Goal: Information Seeking & Learning: Learn about a topic

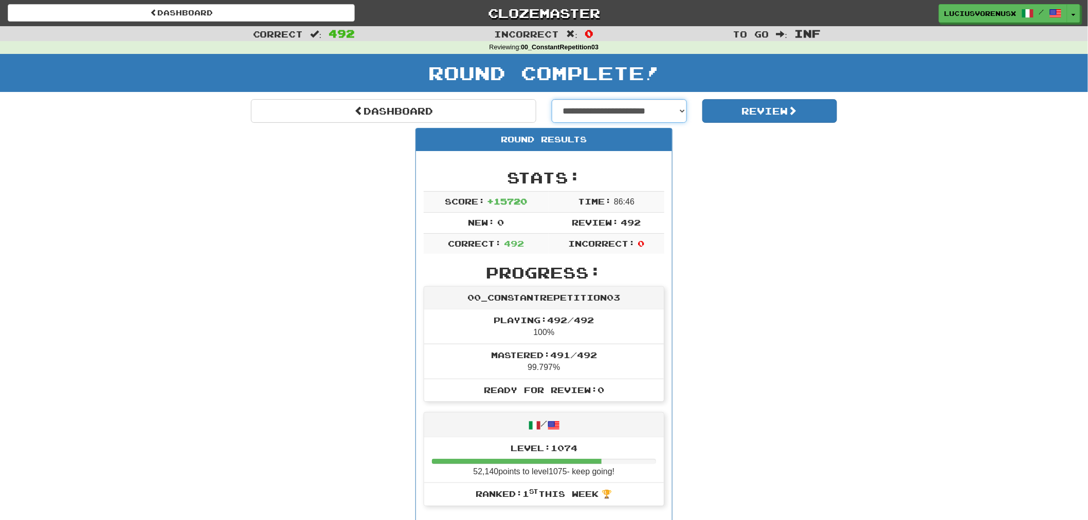
click at [646, 110] on select "**********" at bounding box center [619, 111] width 135 height 24
select select "**********"
click at [552, 99] on select "**********" at bounding box center [619, 111] width 135 height 24
select select "**********"
click at [748, 111] on button "Review" at bounding box center [769, 111] width 135 height 24
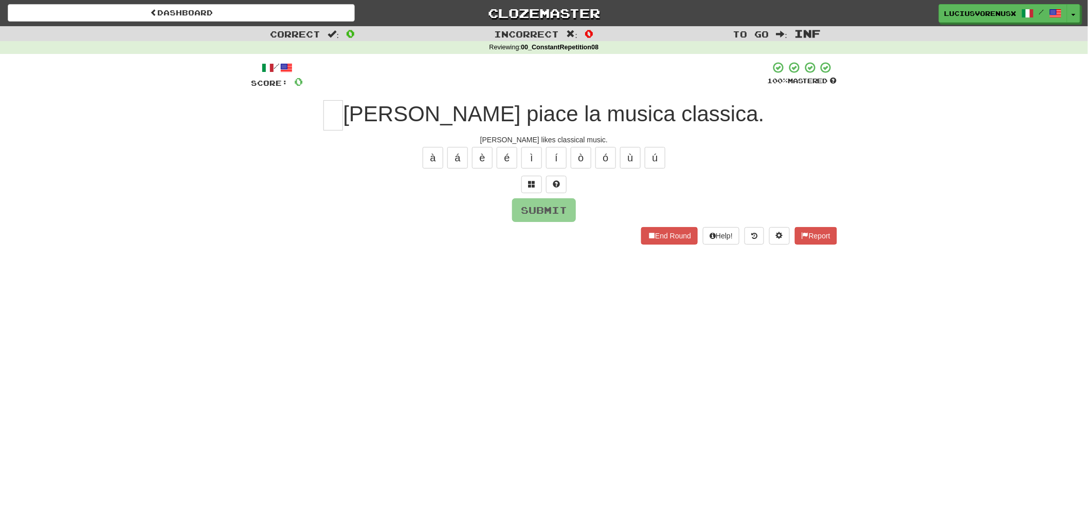
click at [36, 223] on div "Correct : 0 Incorrect : 0 To go : Inf Reviewing : 00_ConstantRepetition08 / Sco…" at bounding box center [544, 142] width 1088 height 233
click at [343, 117] on input "text" at bounding box center [333, 115] width 20 height 30
type input "*"
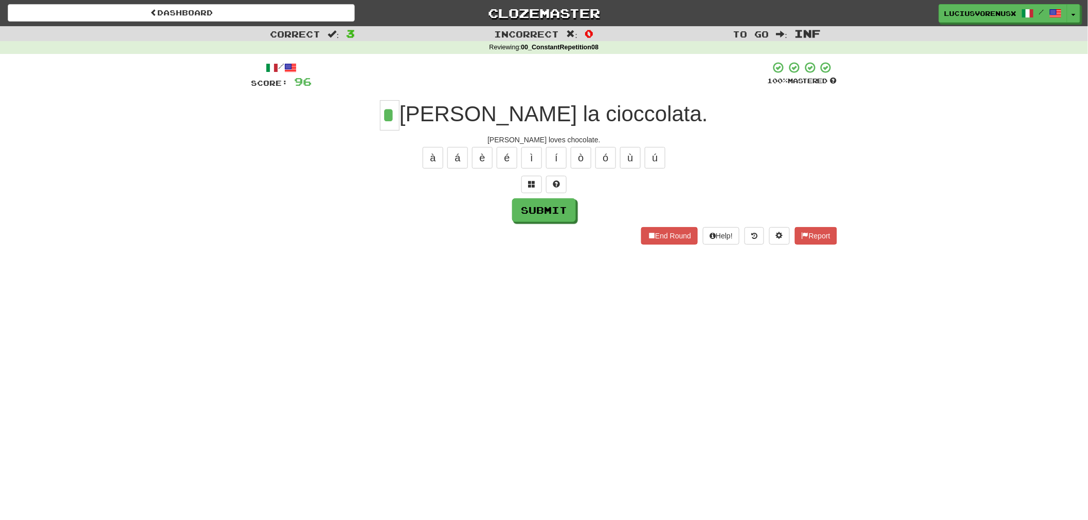
type input "*"
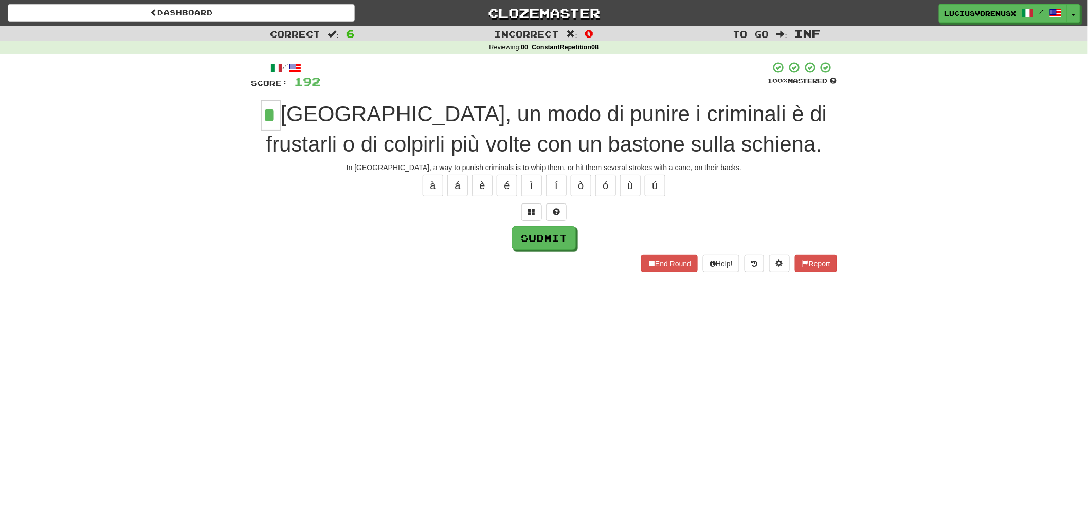
type input "*"
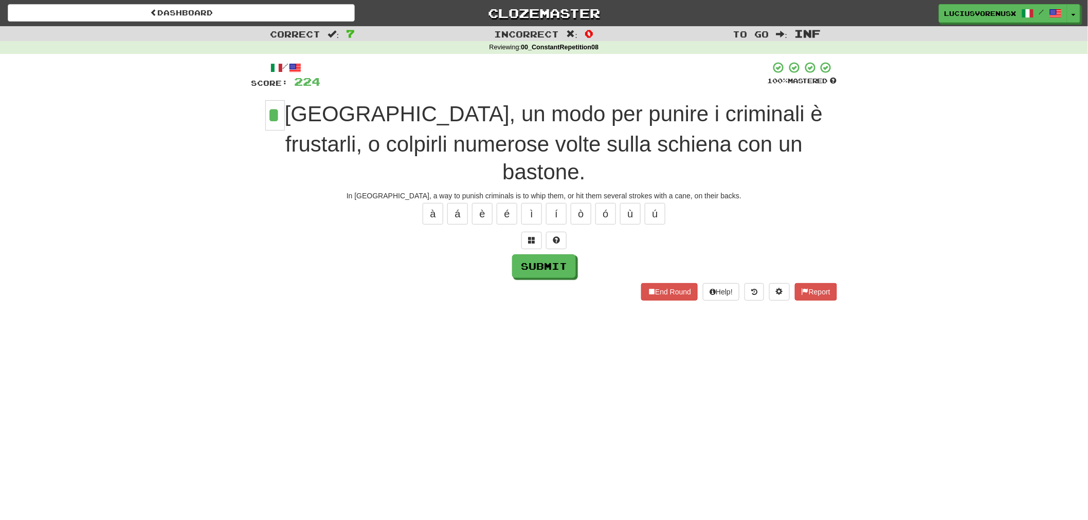
type input "*"
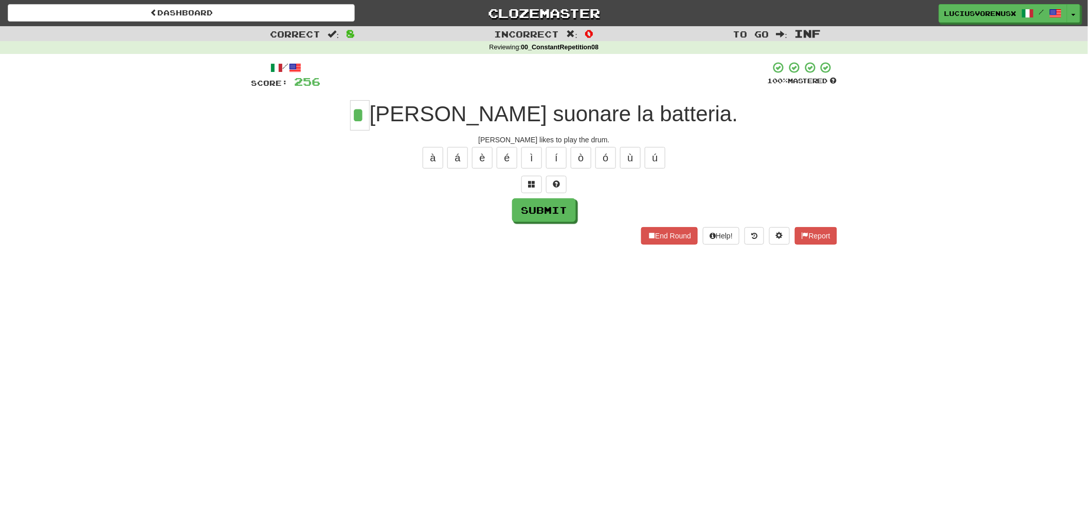
type input "*"
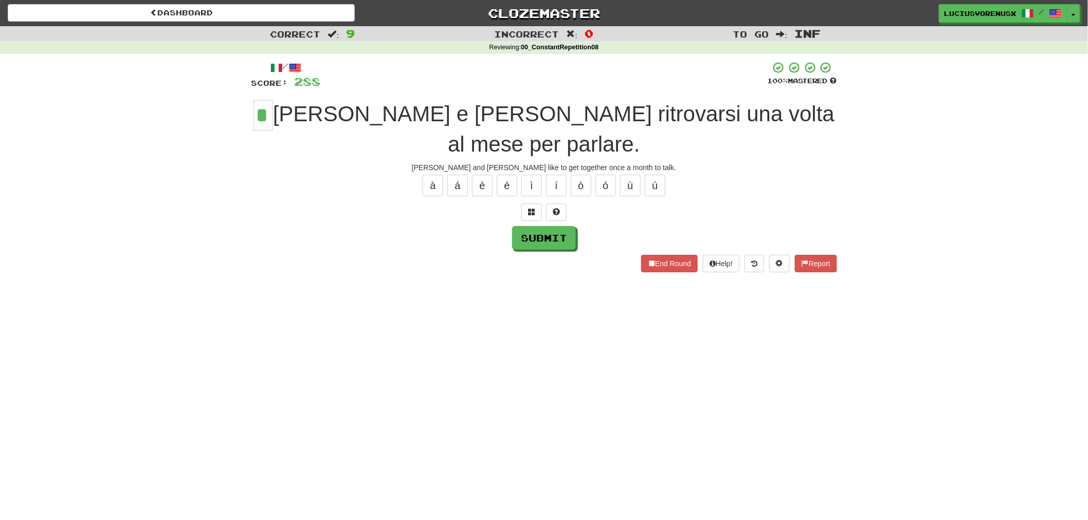
type input "*"
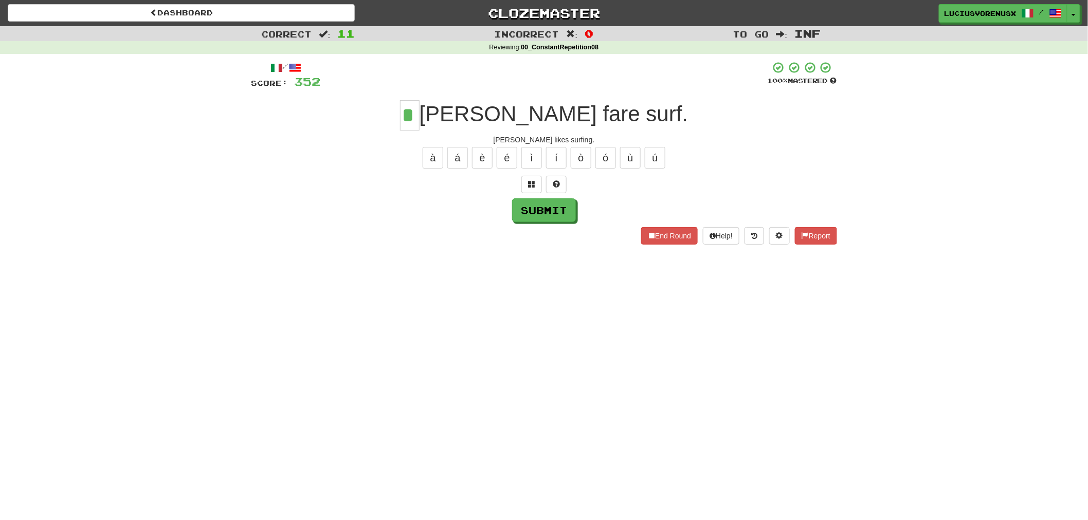
type input "*"
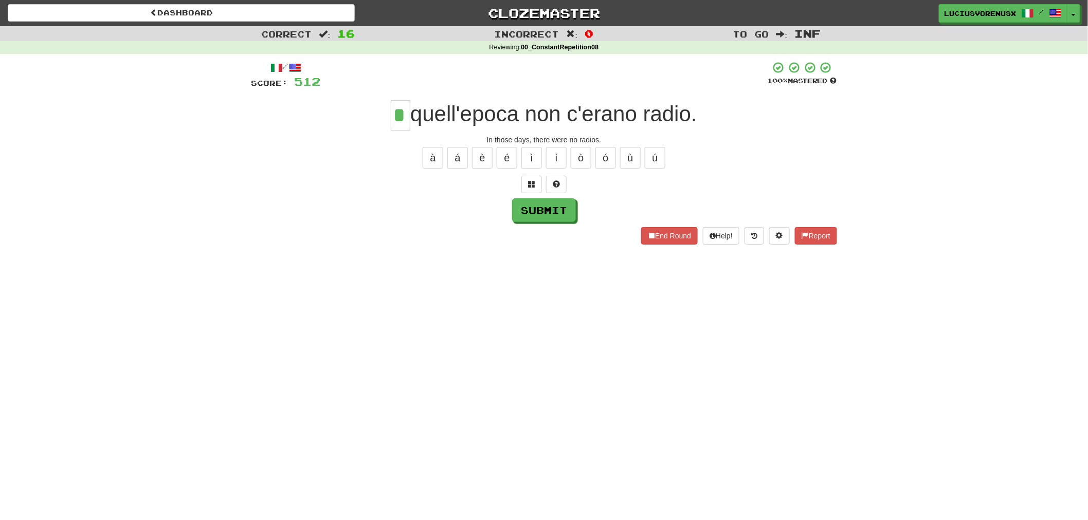
type input "*"
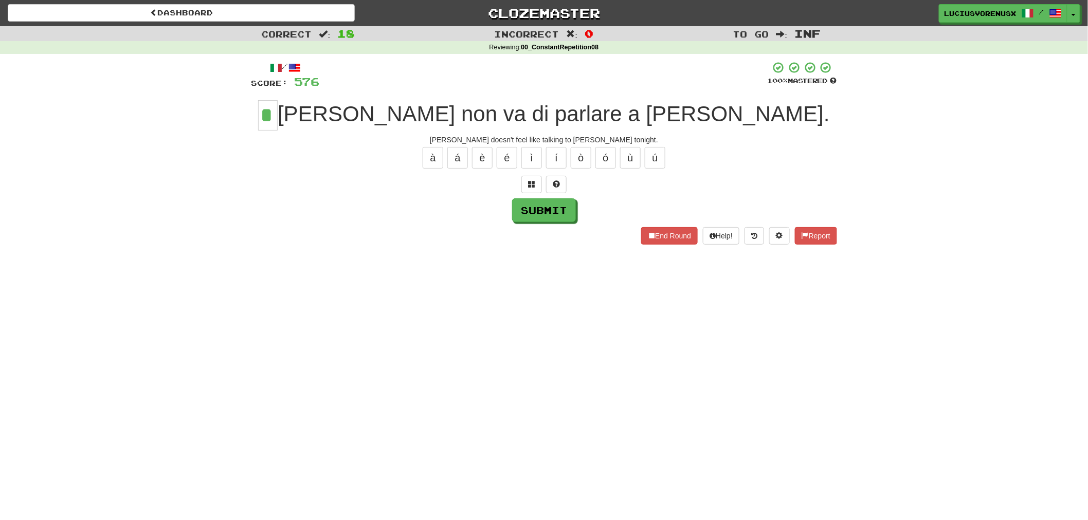
type input "*"
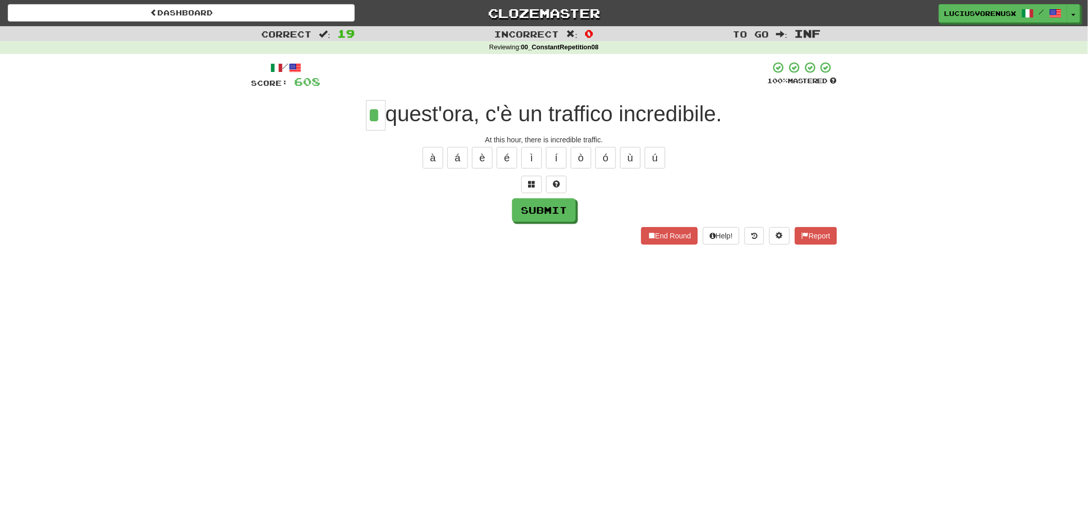
type input "*"
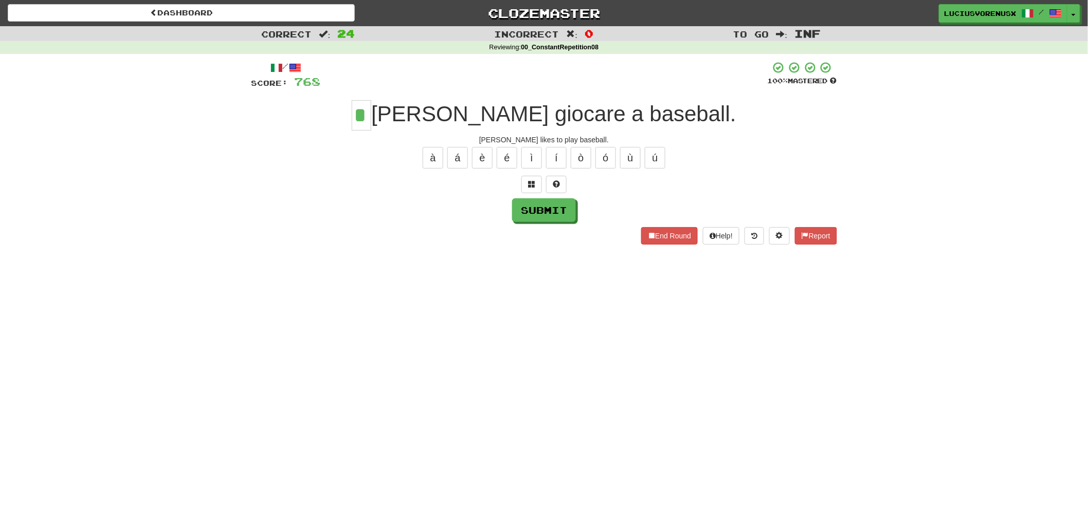
type input "*"
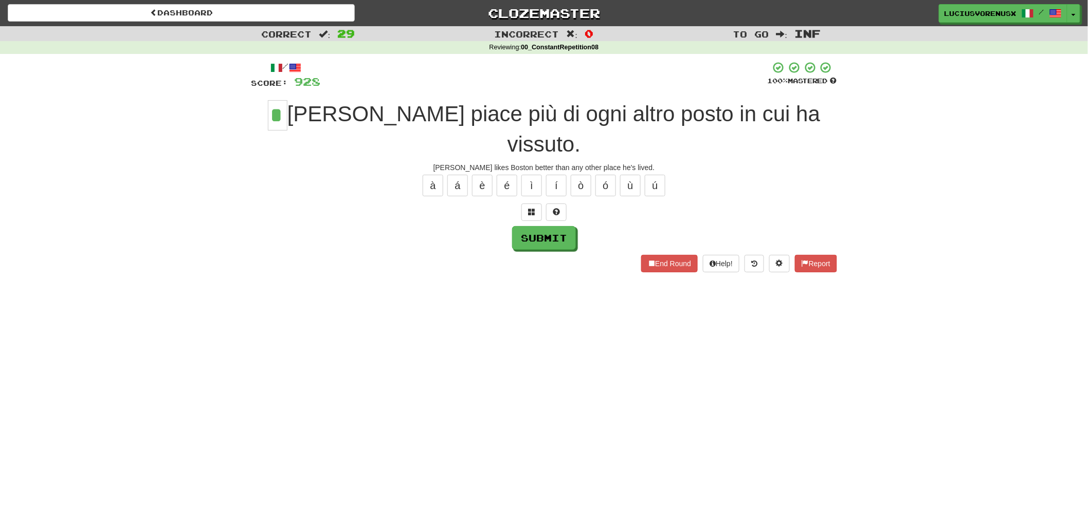
type input "*"
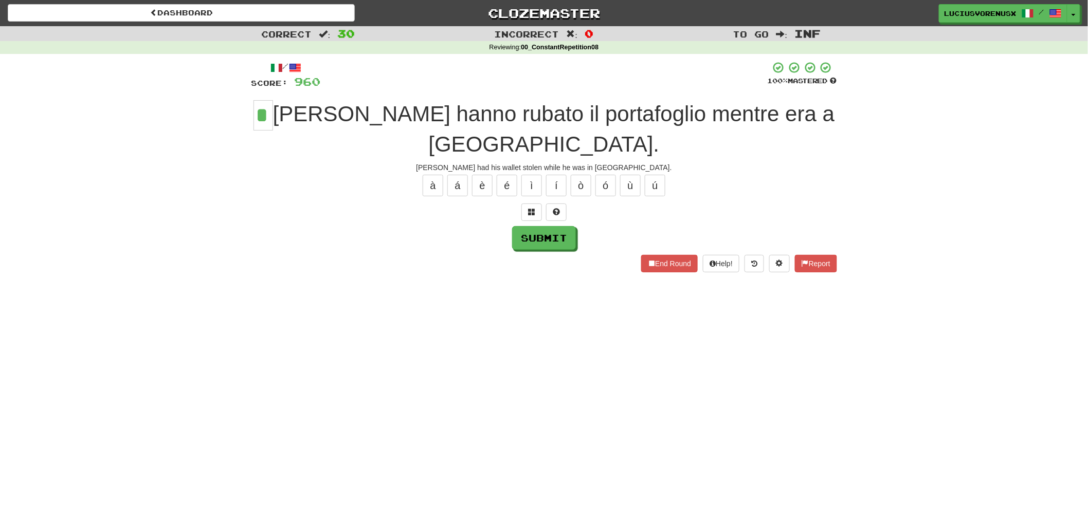
type input "*"
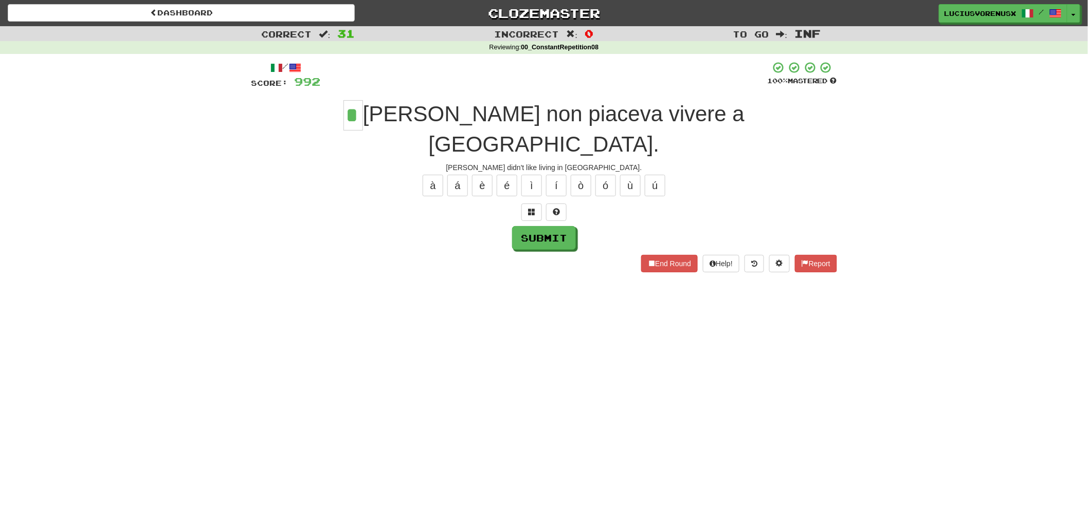
type input "*"
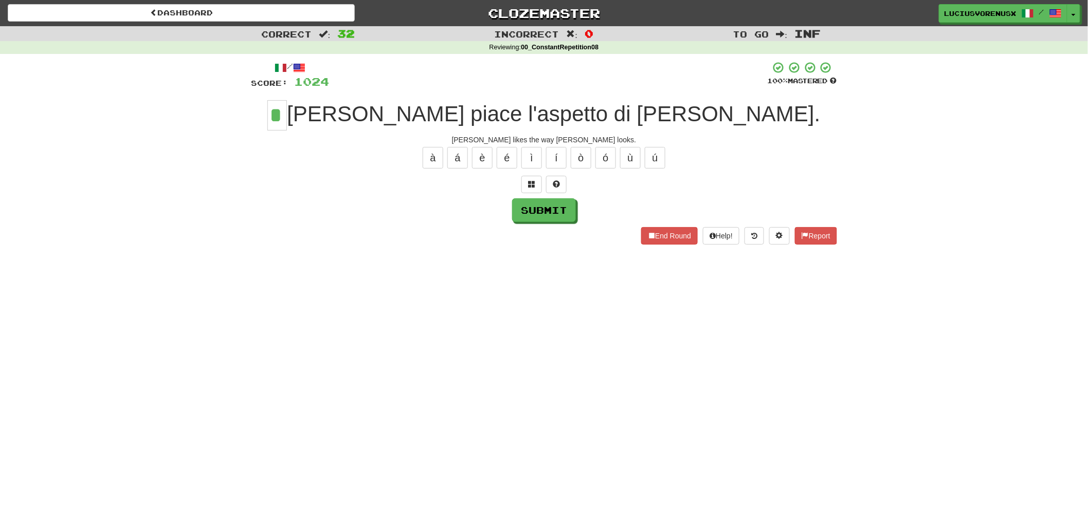
type input "*"
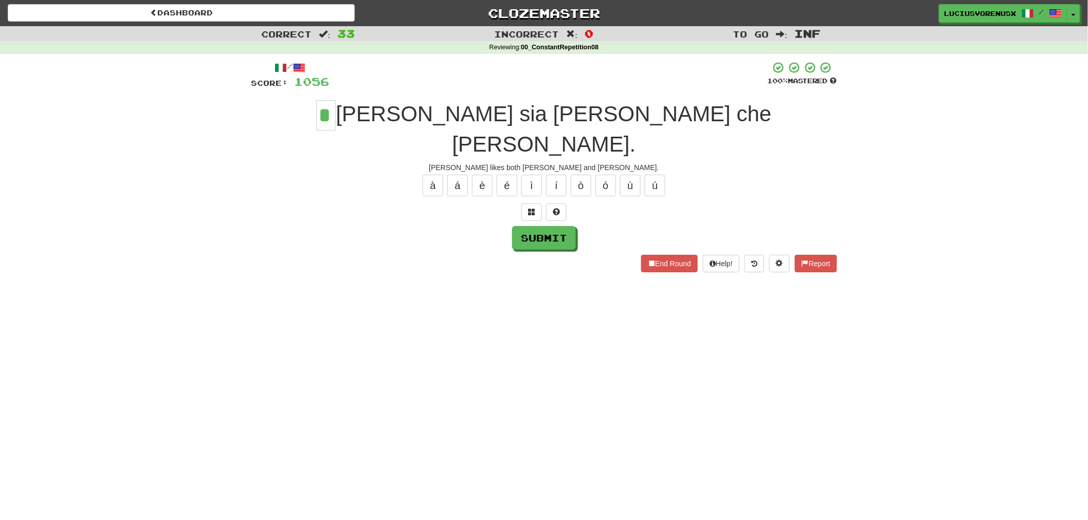
type input "*"
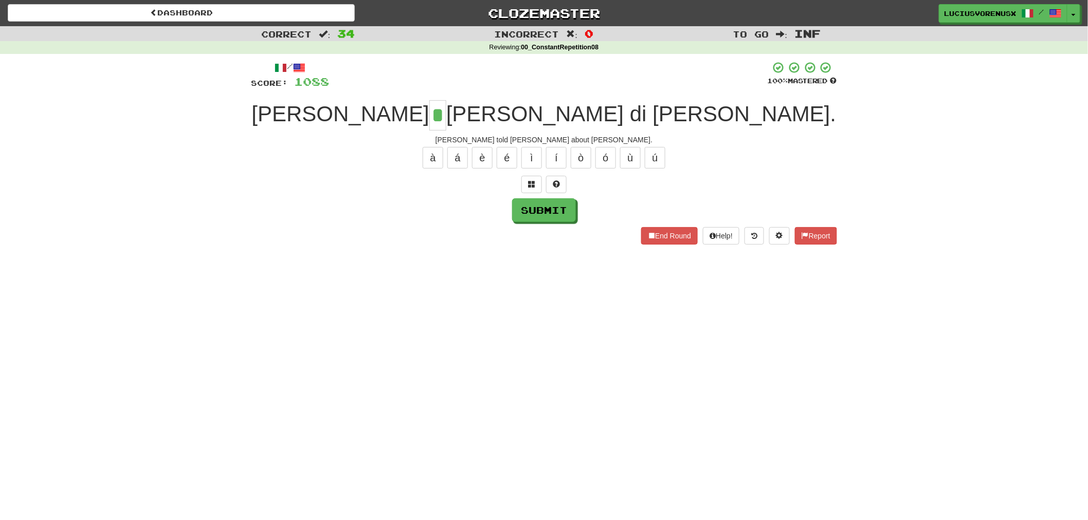
type input "*"
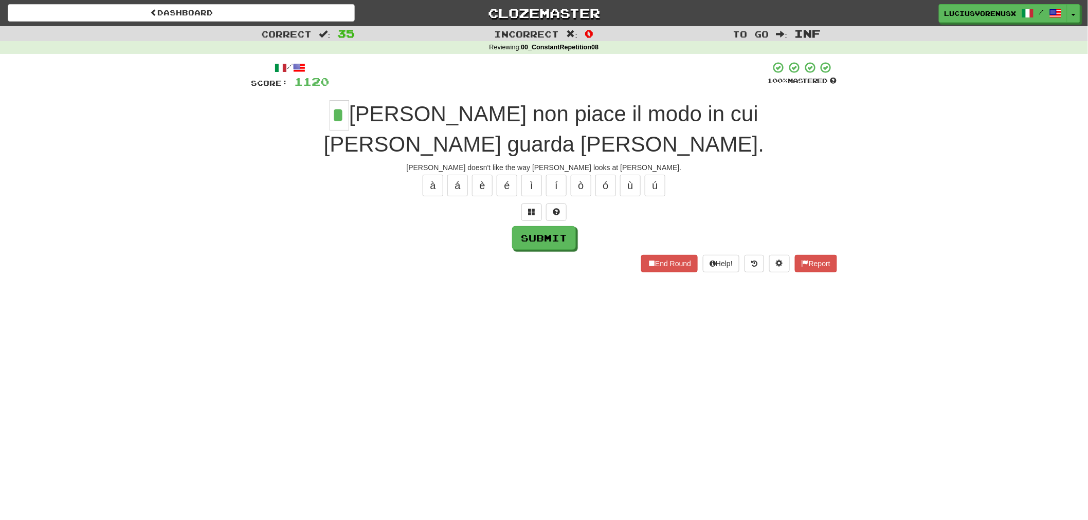
type input "*"
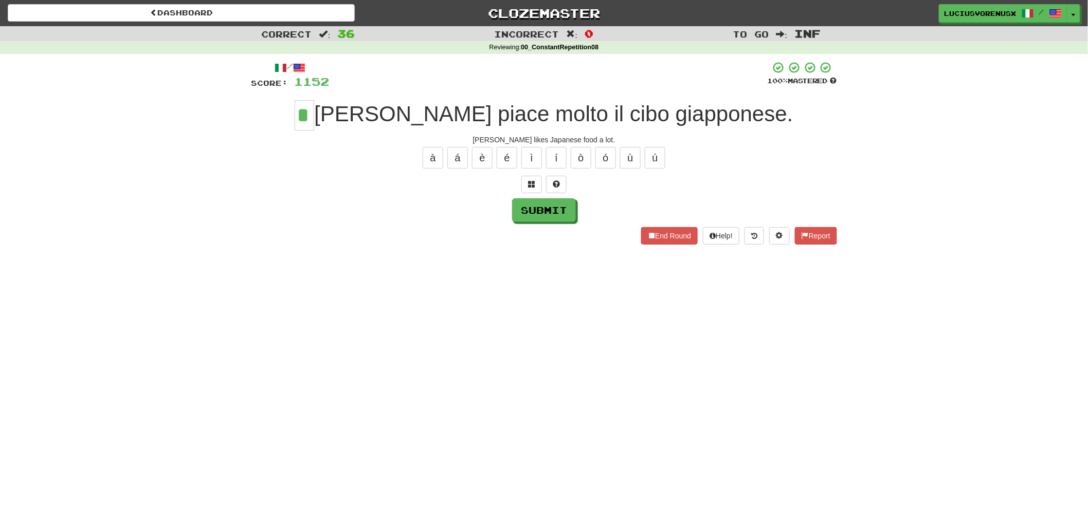
type input "*"
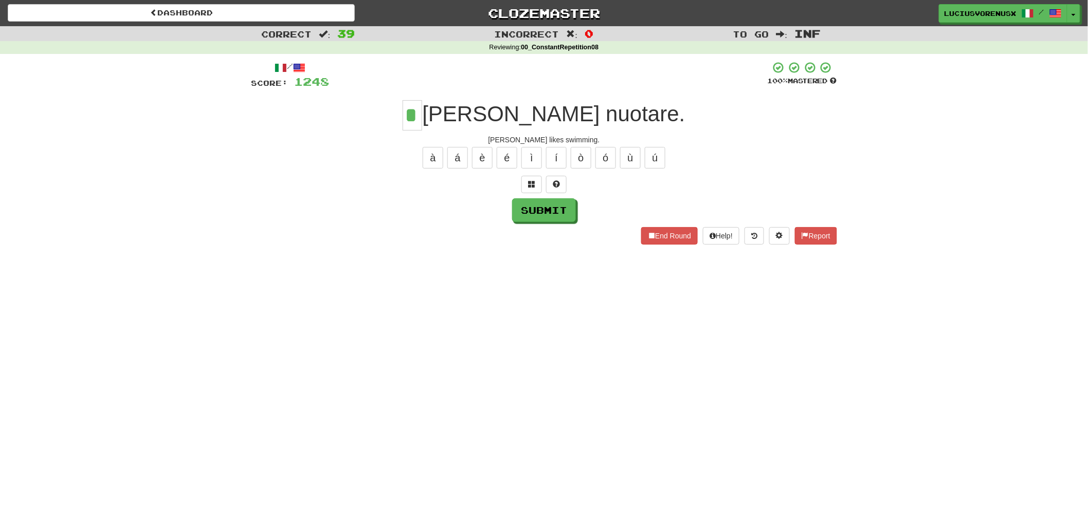
type input "*"
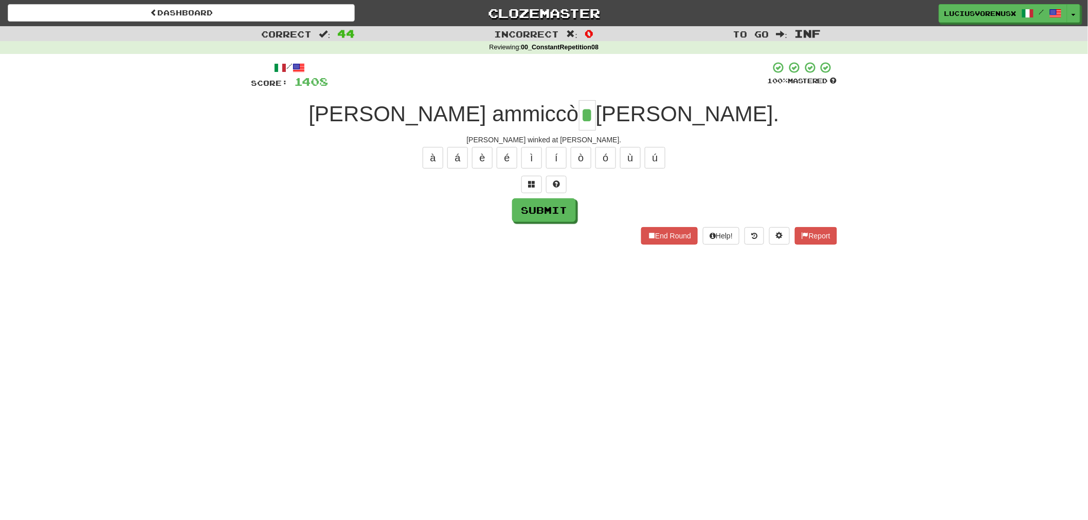
type input "*"
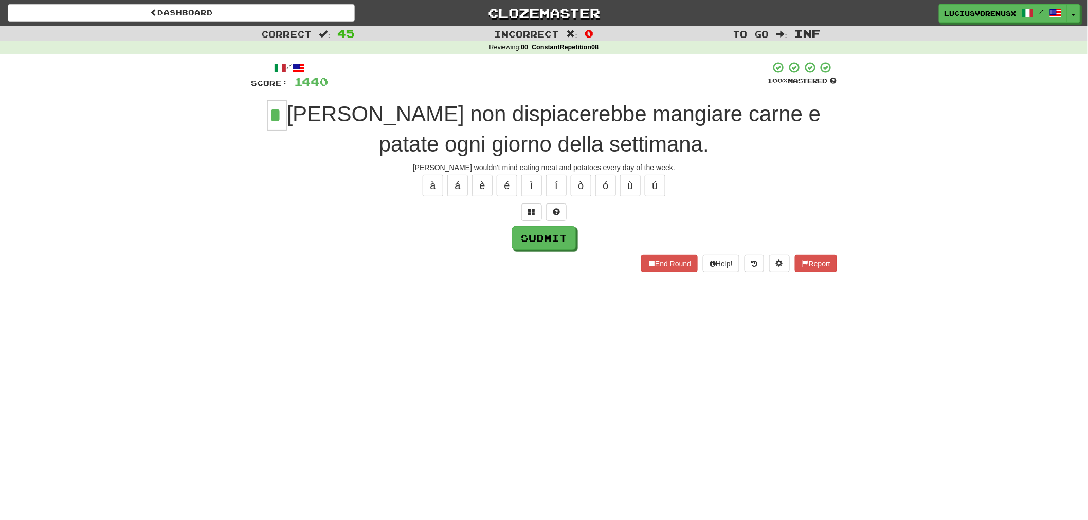
type input "*"
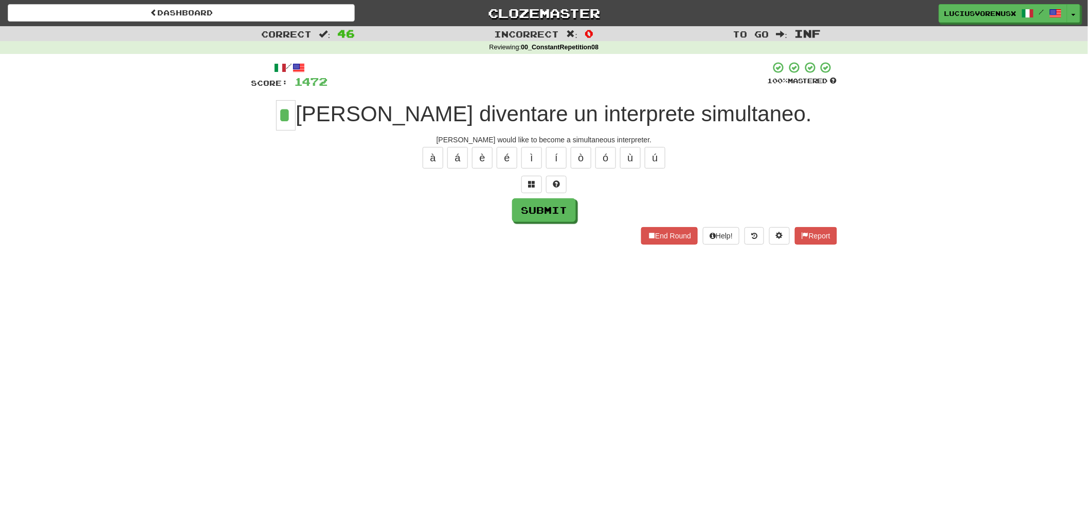
type input "*"
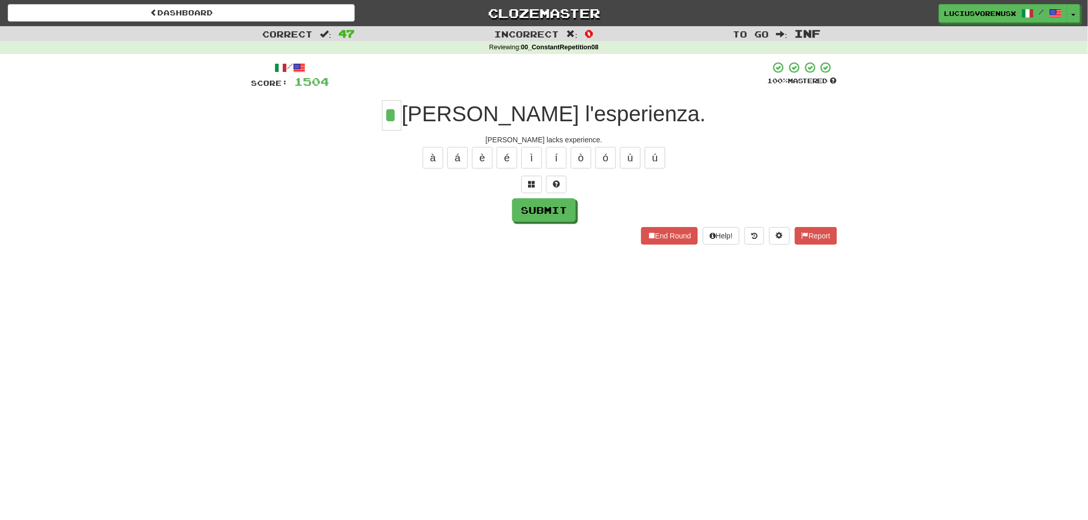
type input "*"
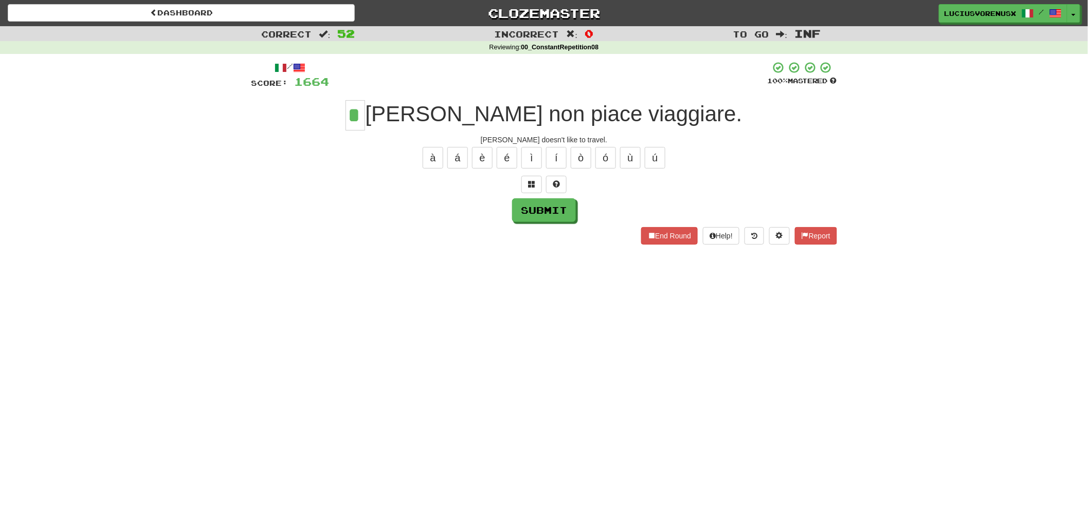
type input "*"
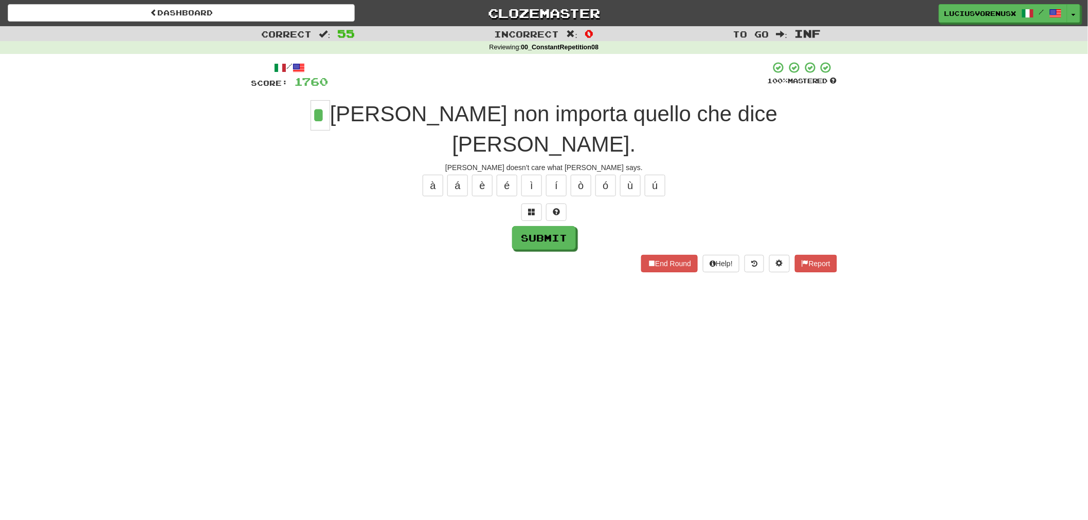
type input "*"
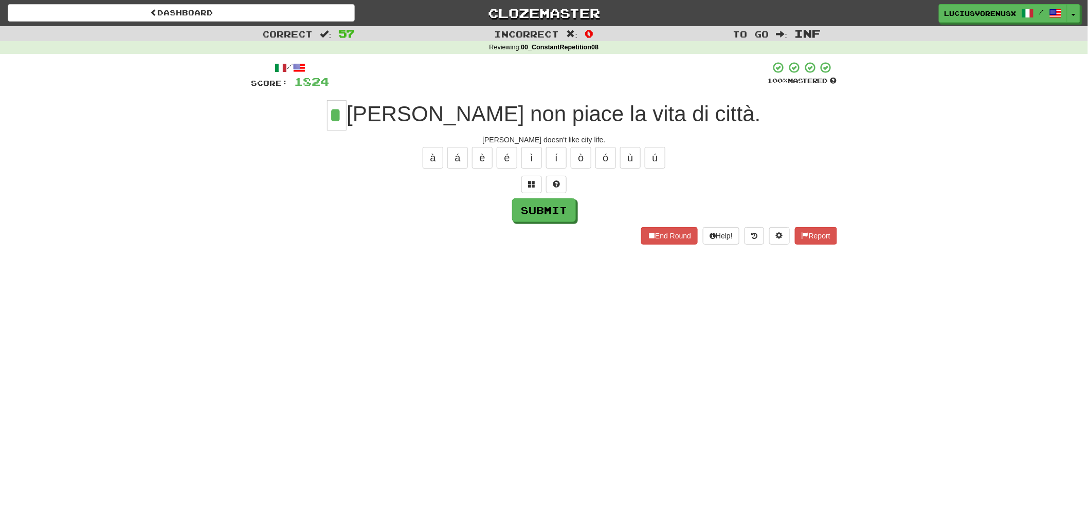
type input "*"
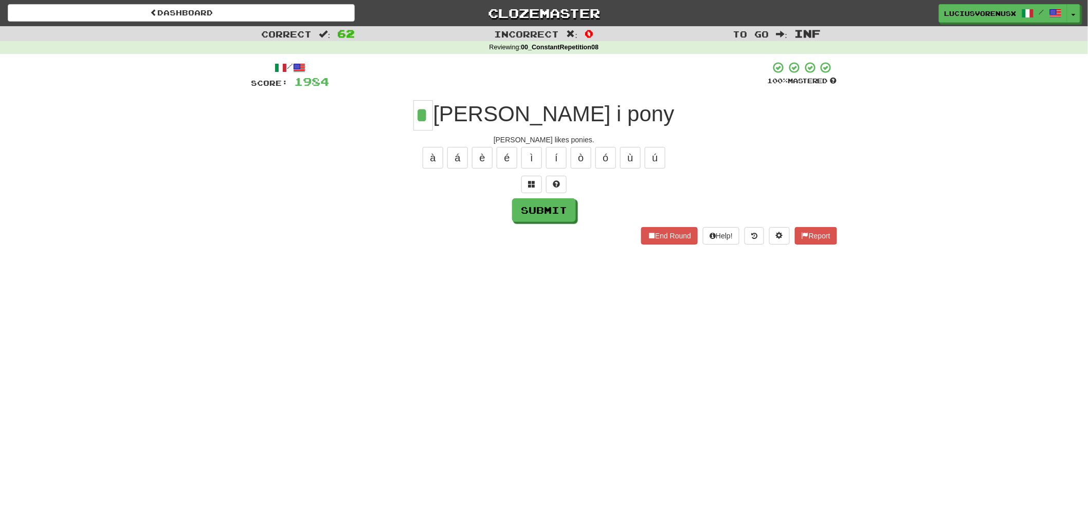
type input "*"
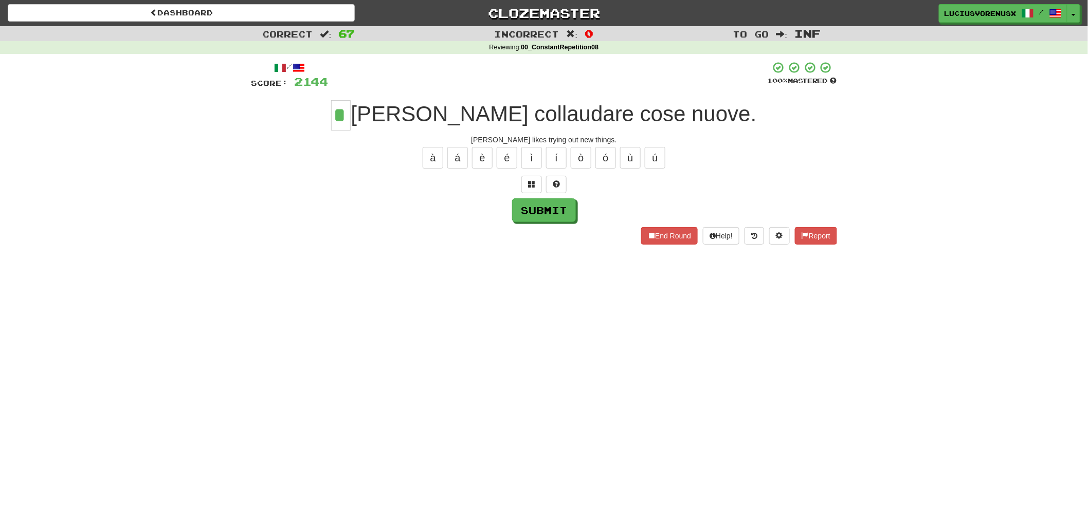
type input "*"
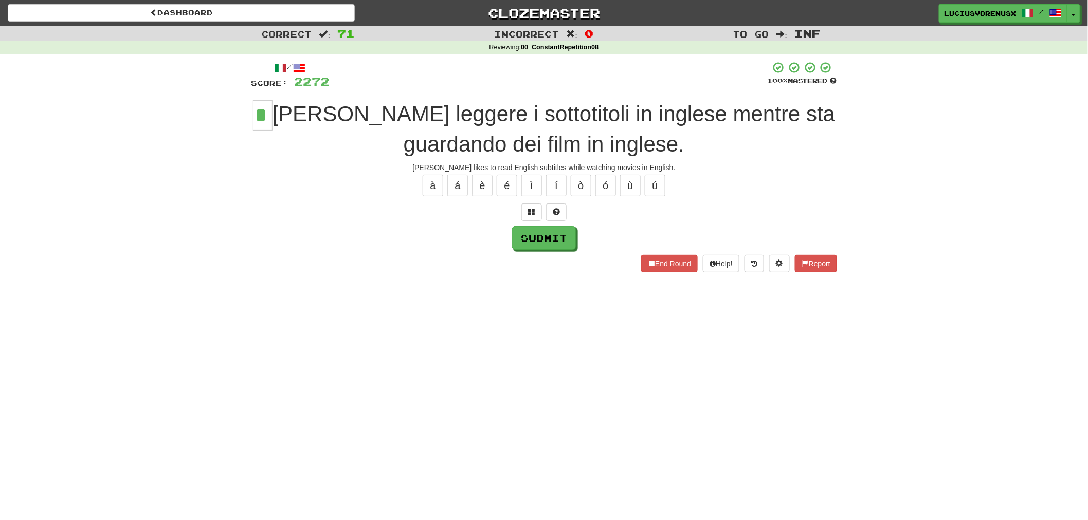
type input "*"
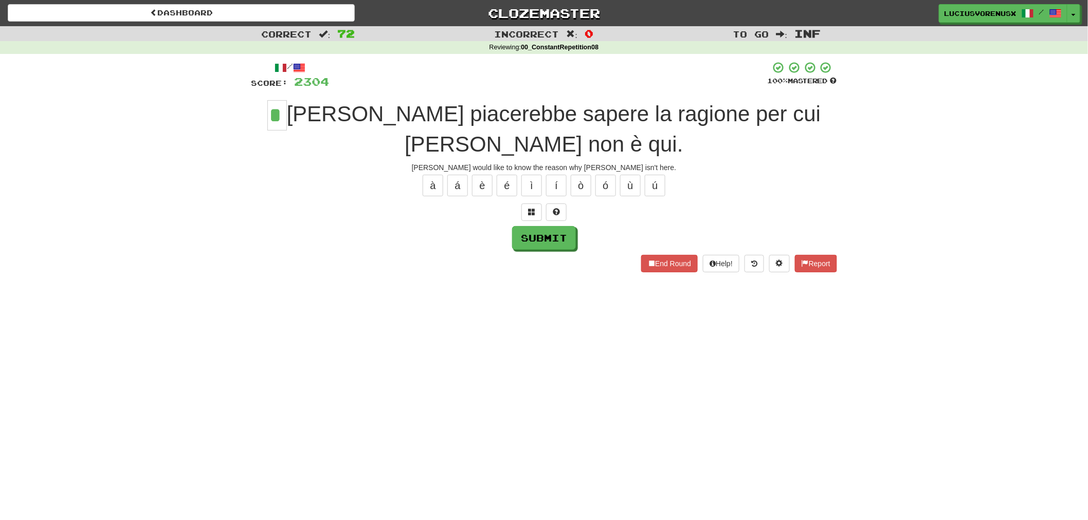
type input "*"
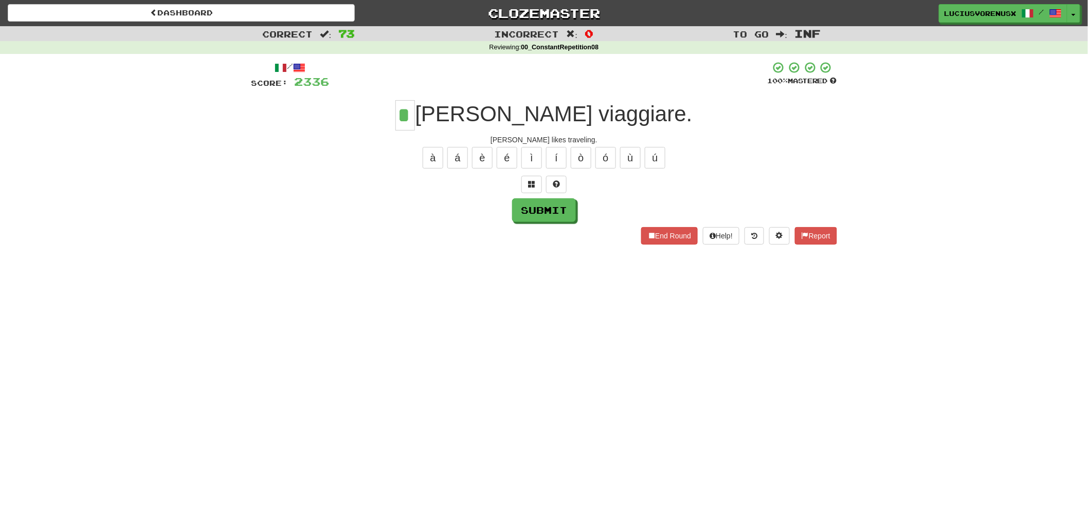
type input "*"
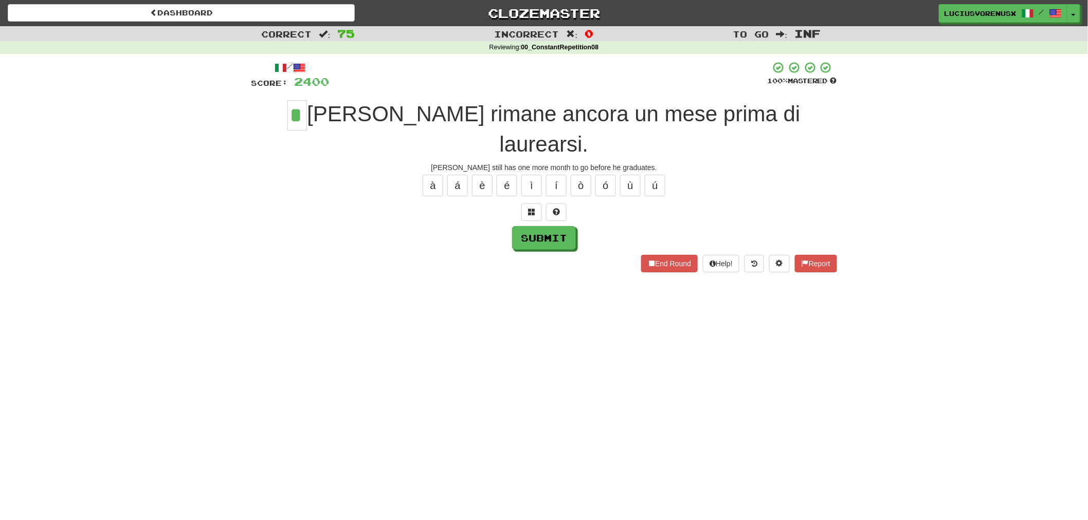
type input "*"
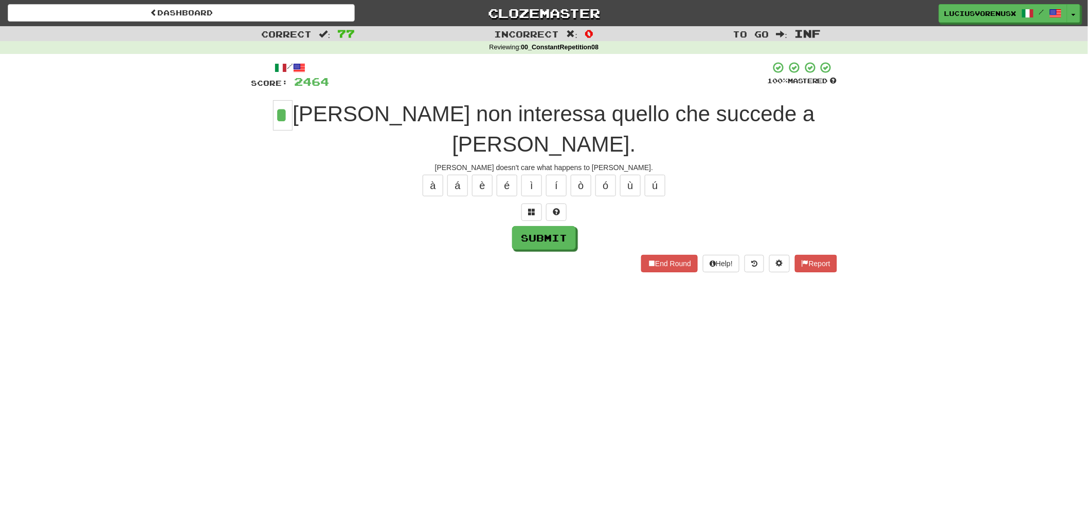
type input "*"
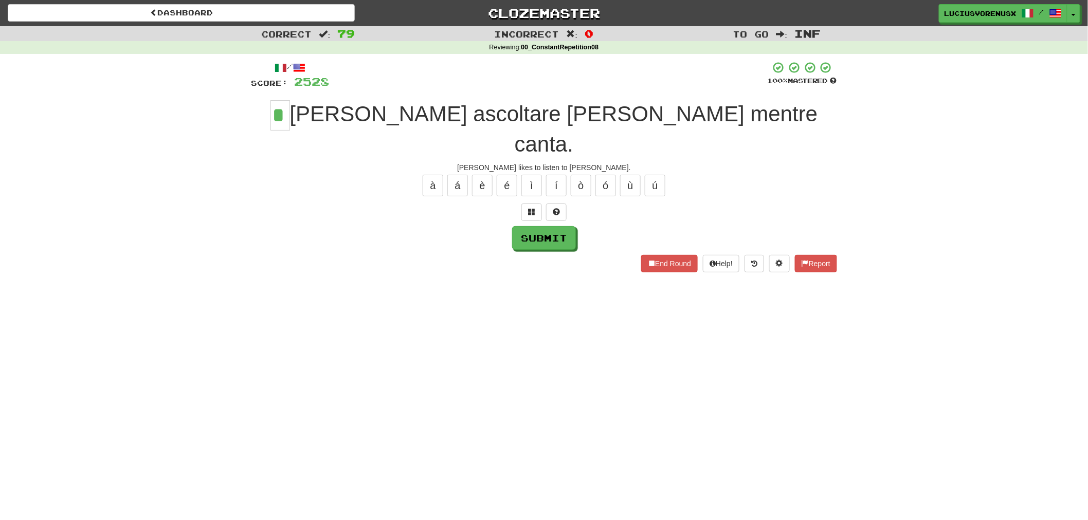
type input "*"
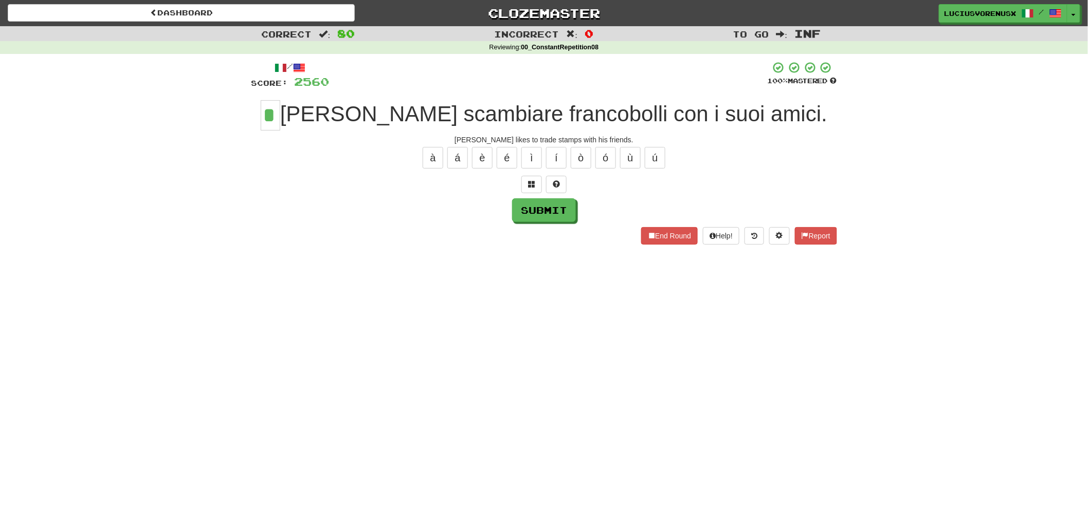
type input "*"
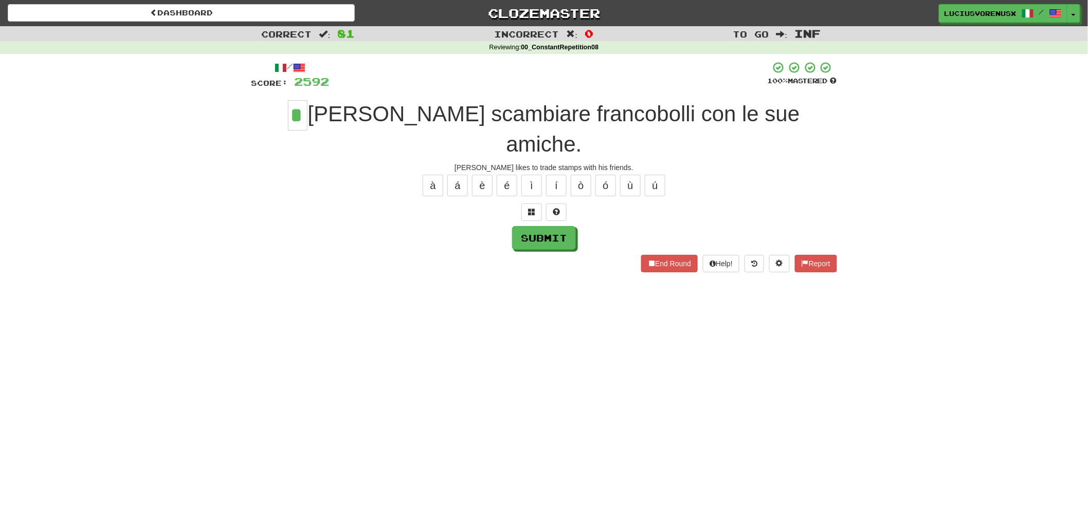
type input "*"
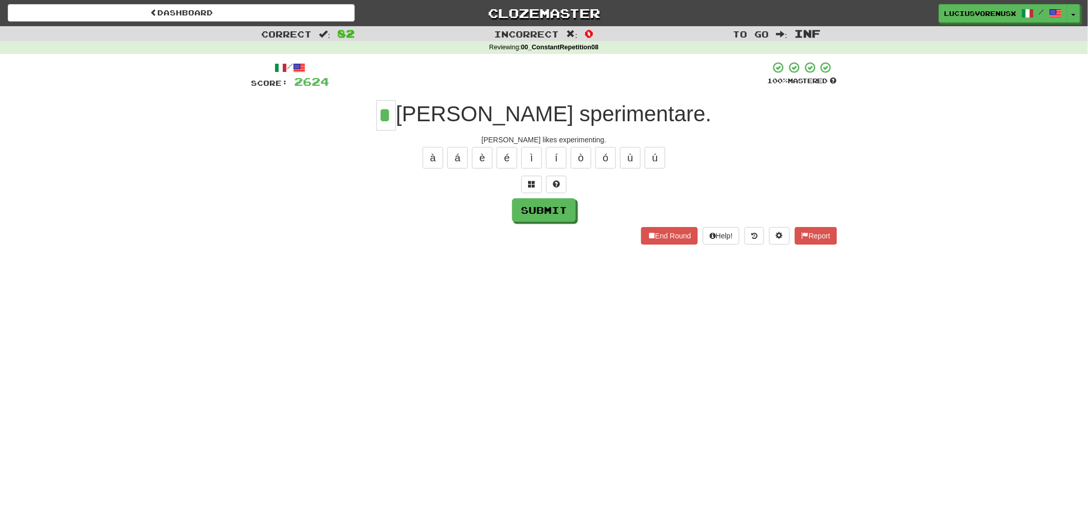
type input "*"
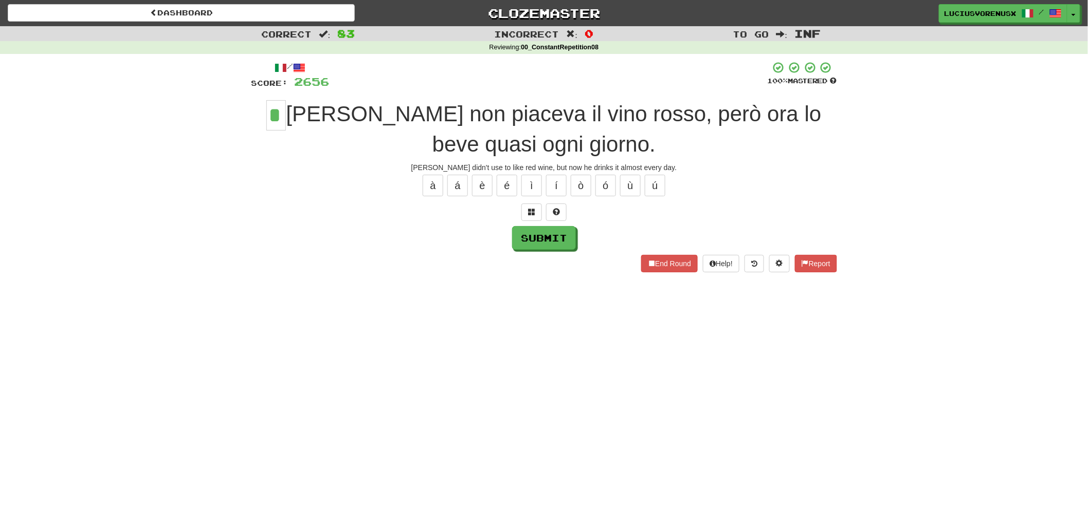
type input "*"
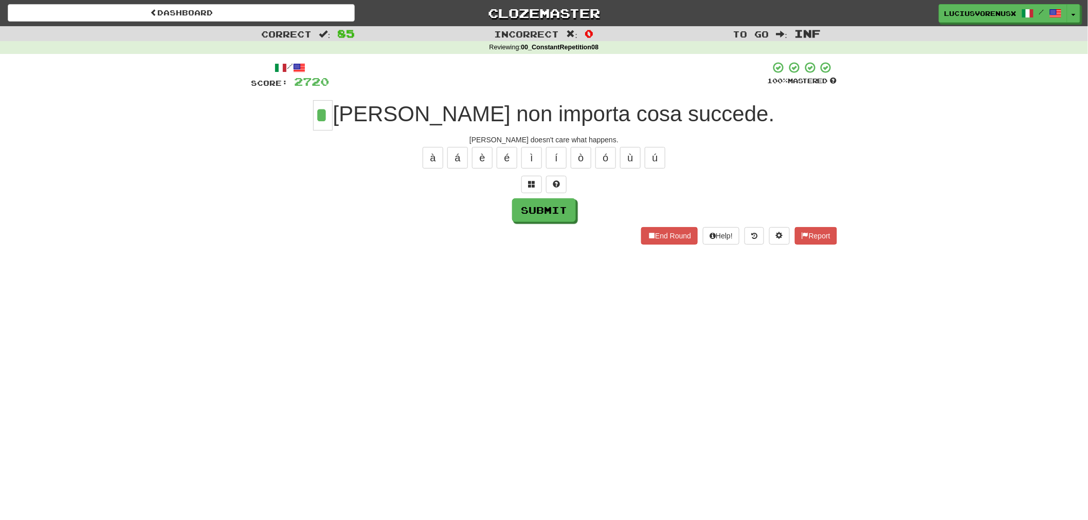
type input "*"
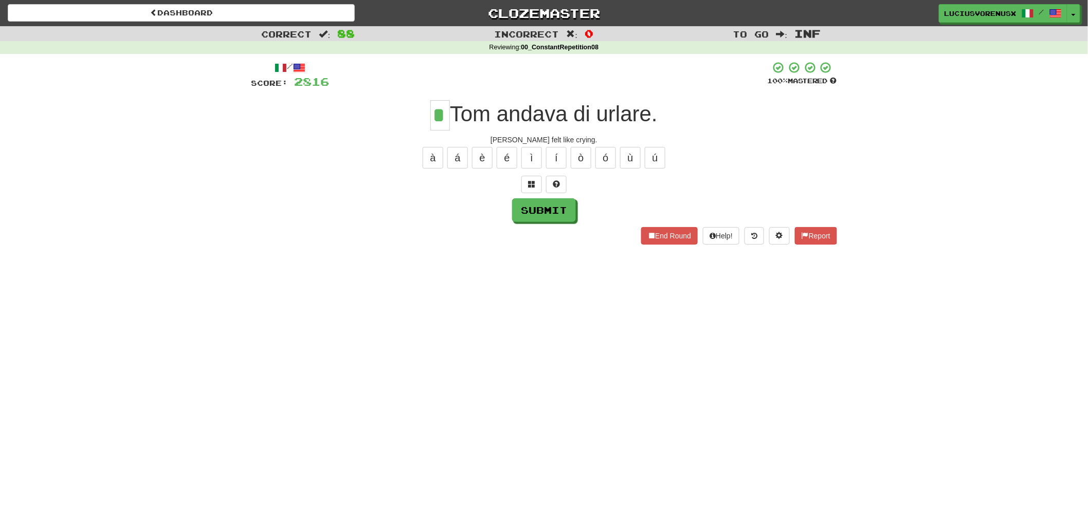
type input "*"
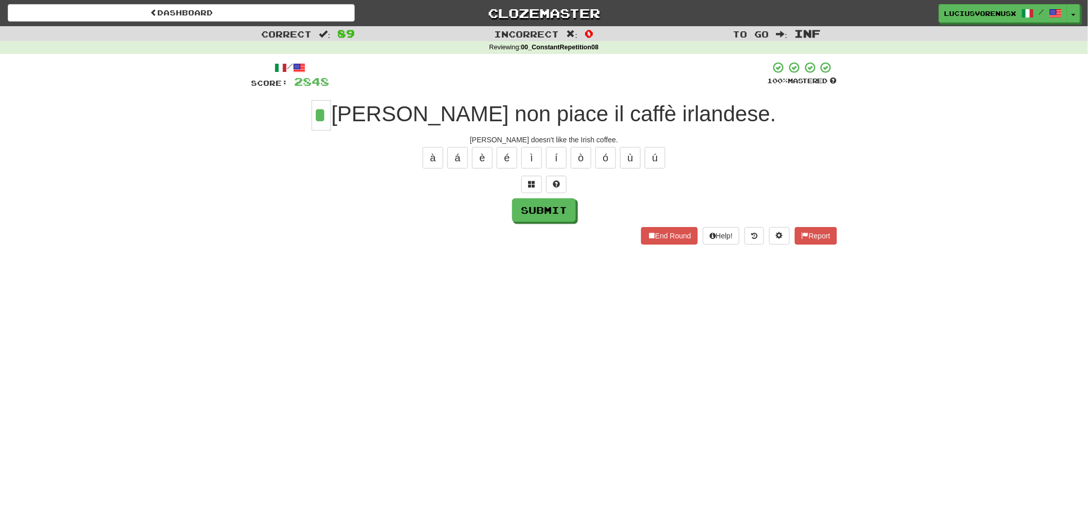
type input "*"
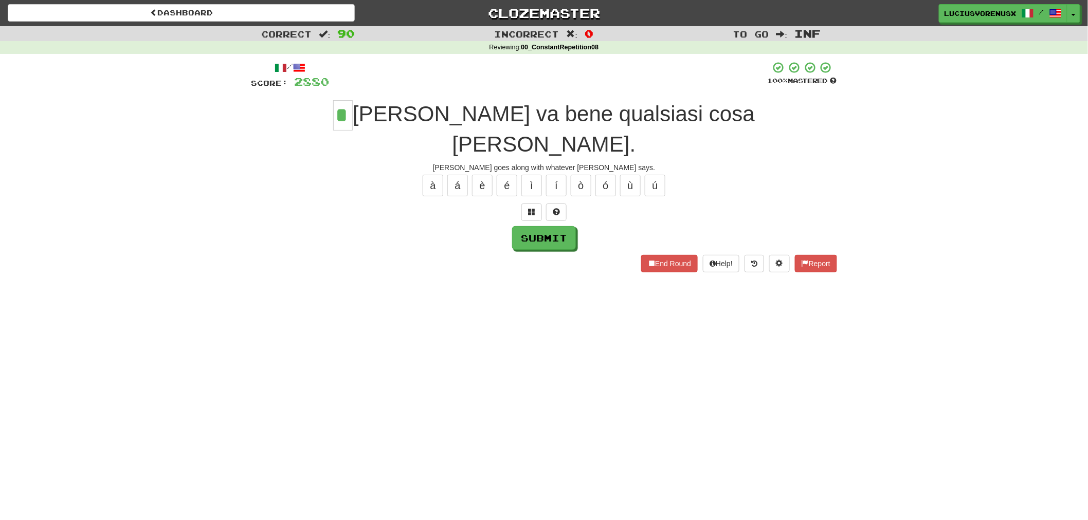
type input "*"
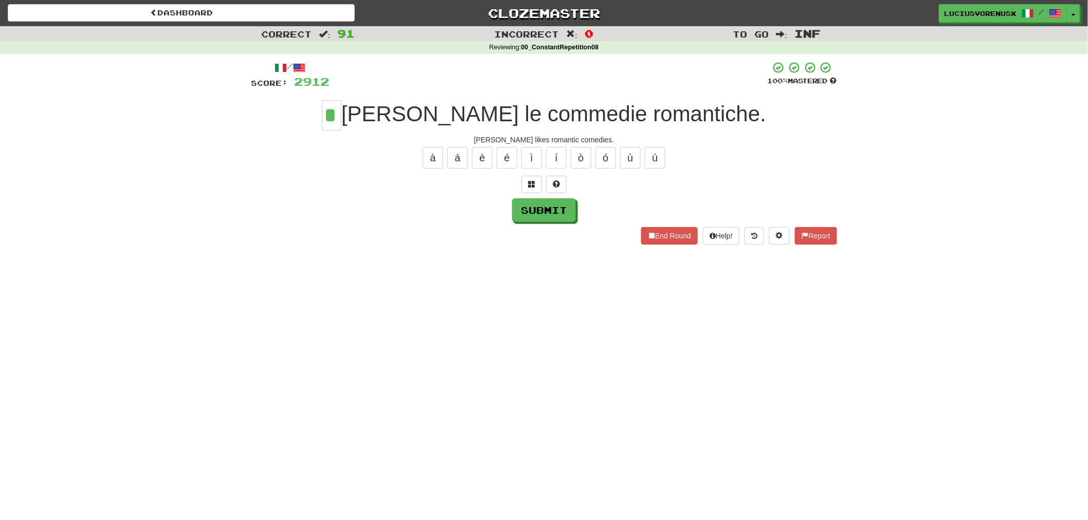
type input "*"
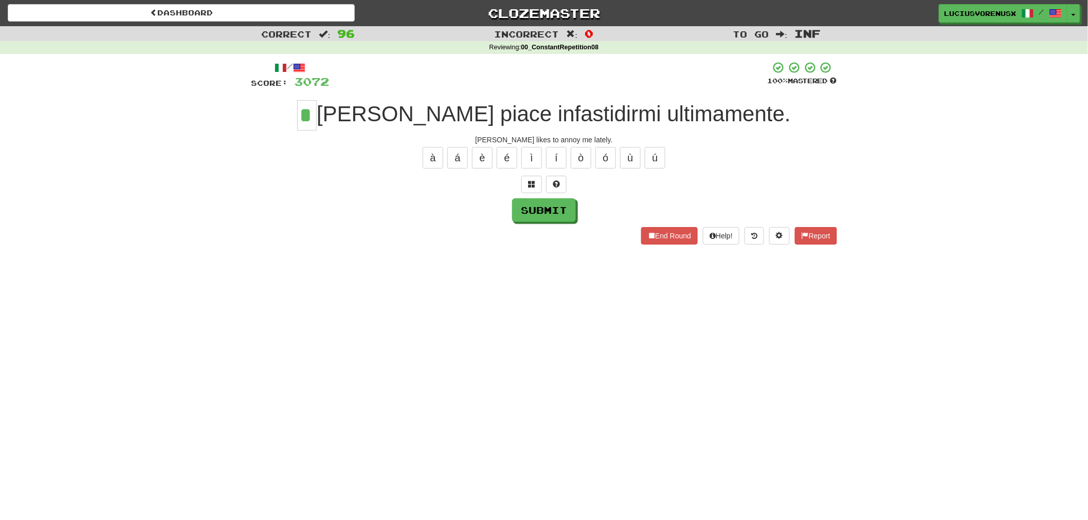
type input "*"
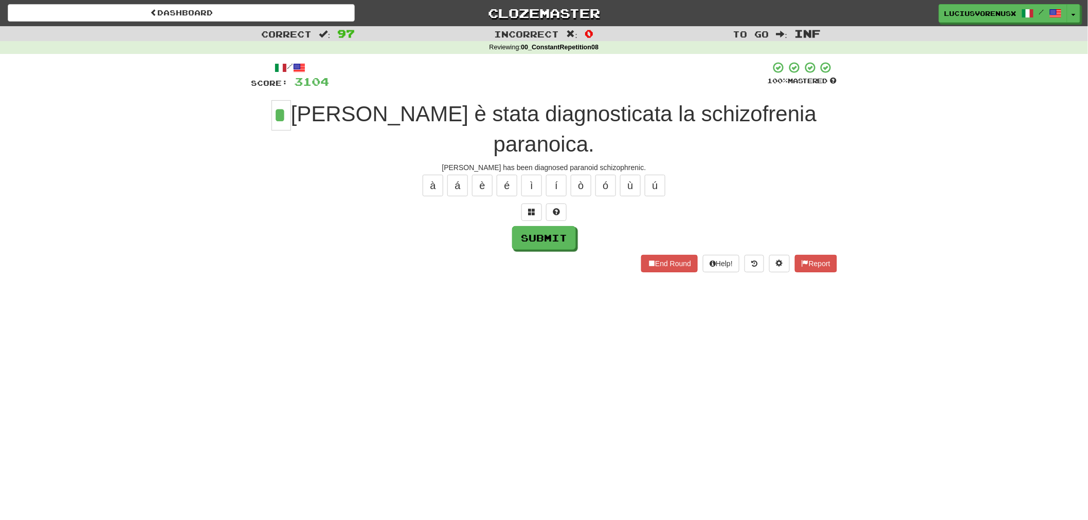
type input "*"
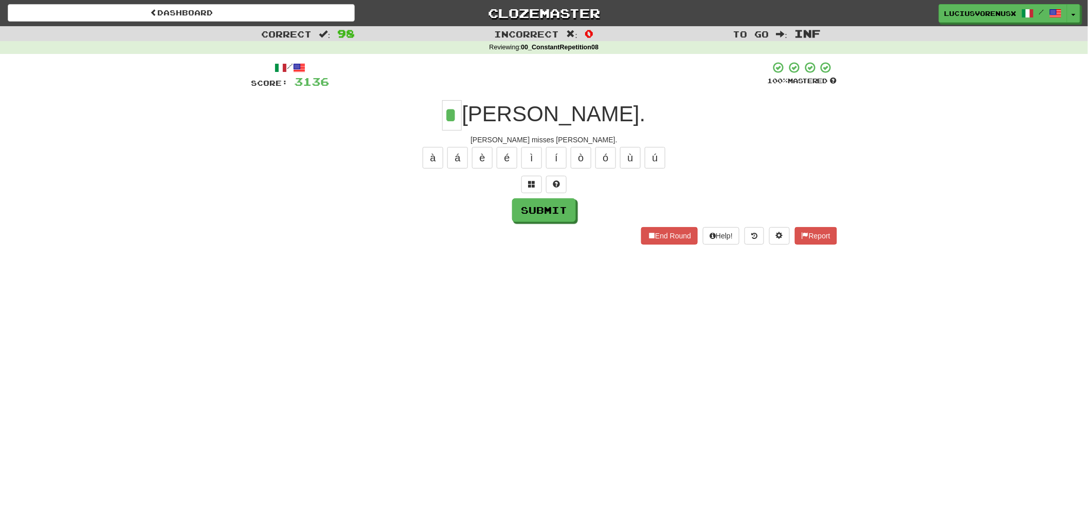
type input "*"
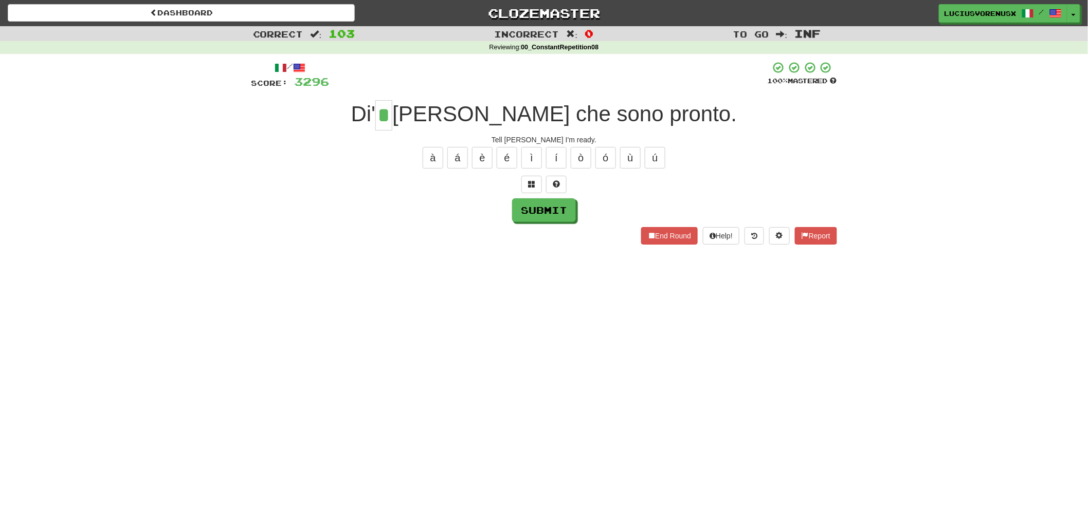
type input "*"
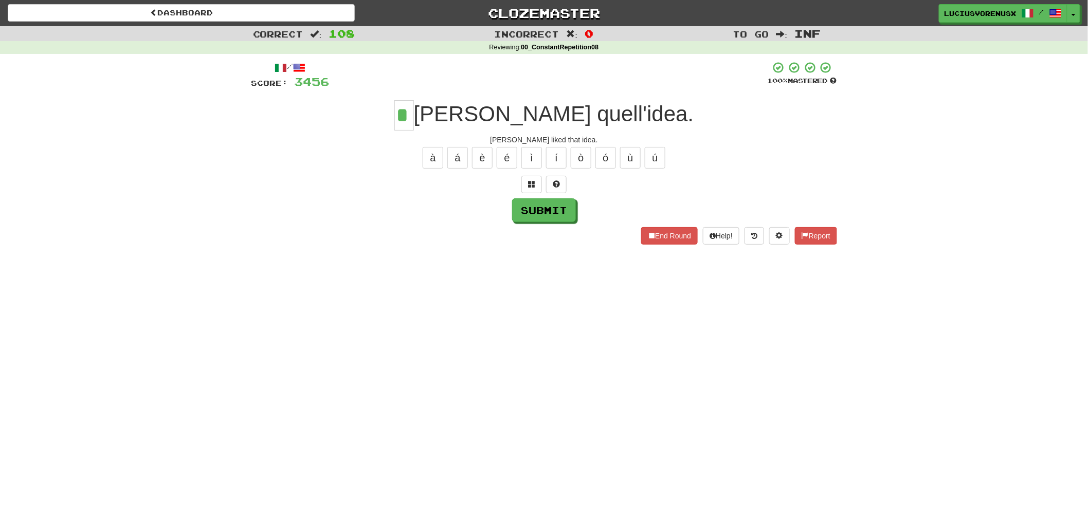
type input "*"
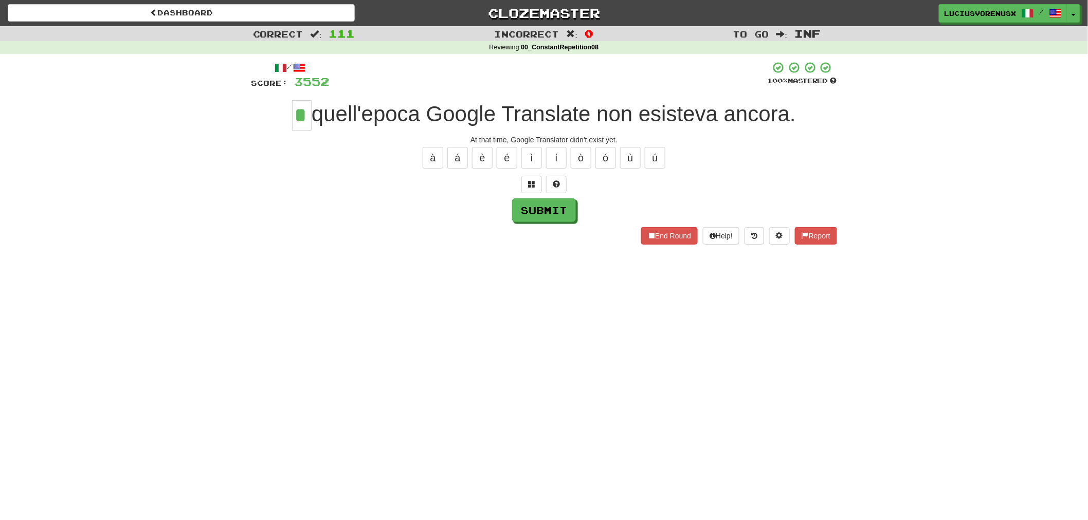
type input "*"
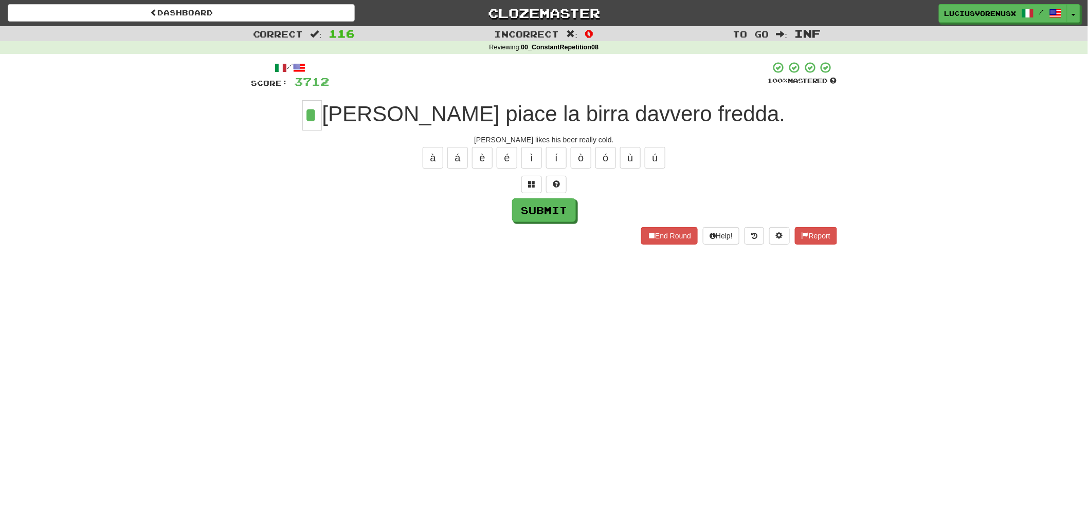
type input "*"
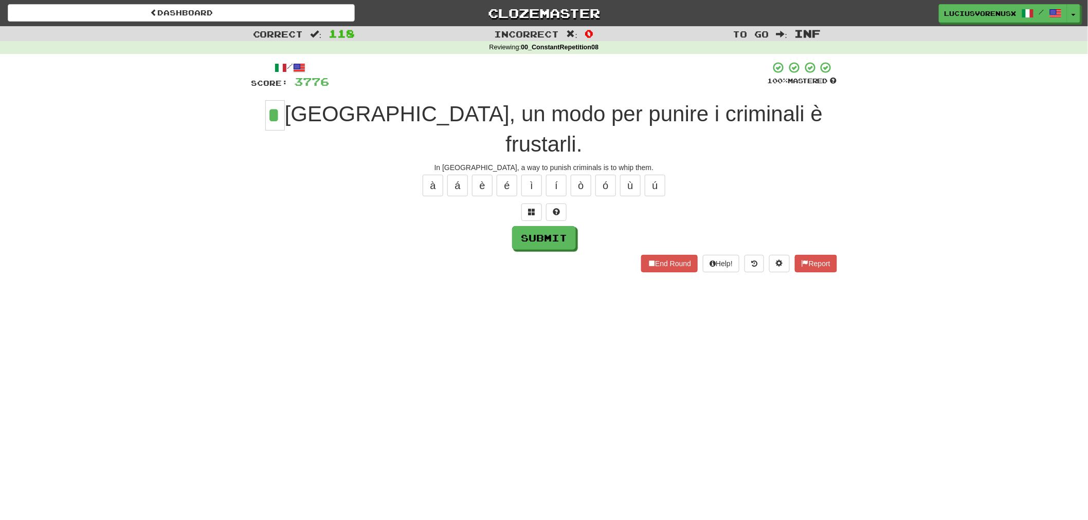
type input "*"
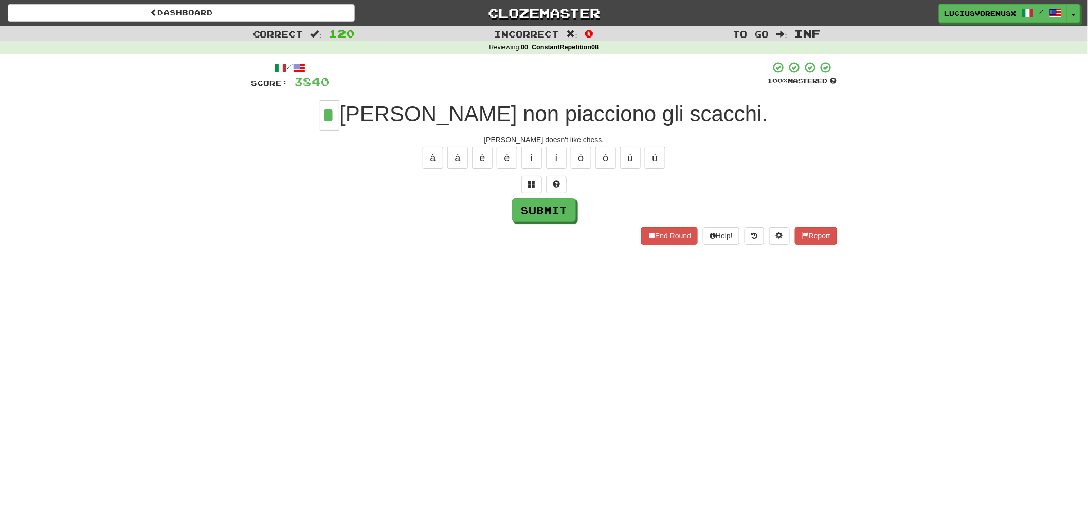
type input "*"
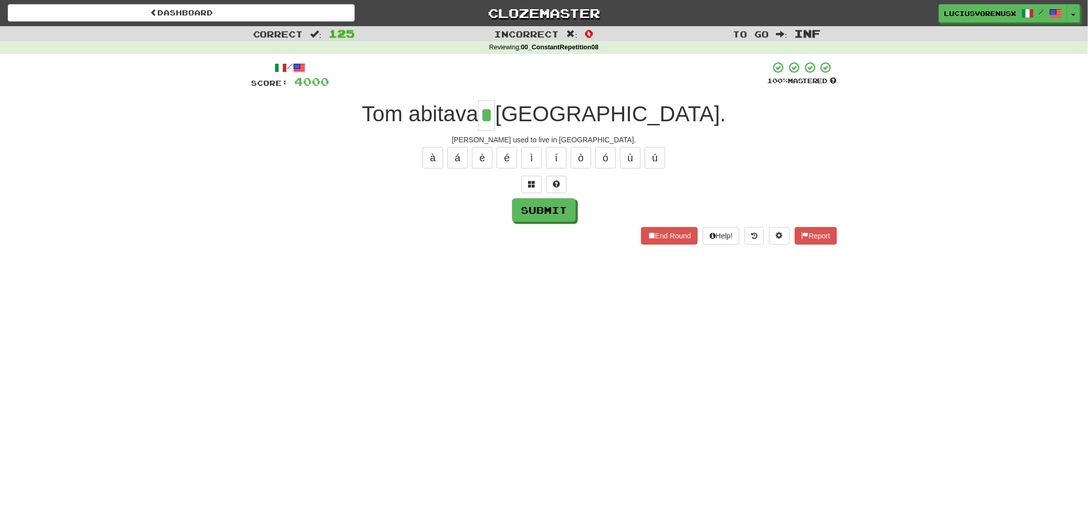
type input "*"
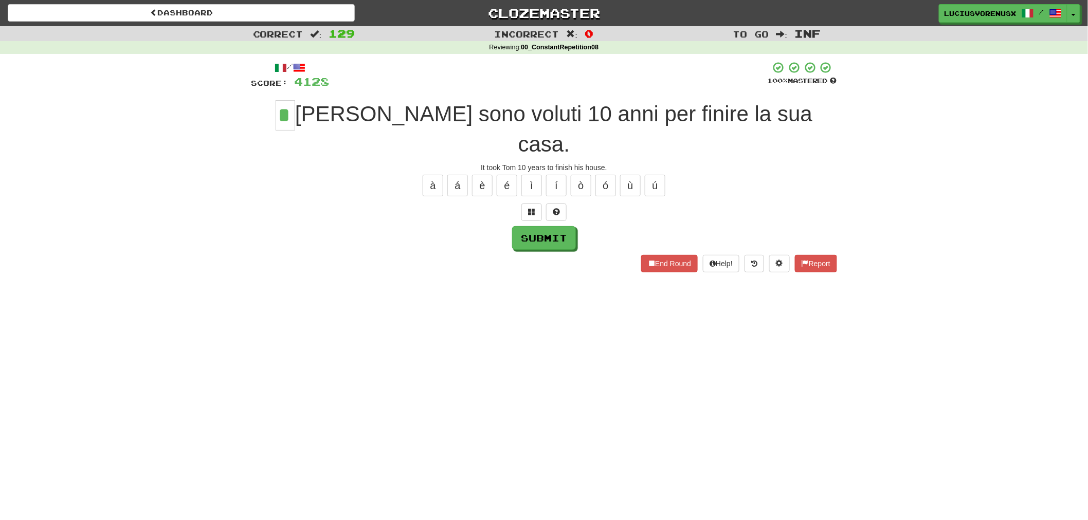
type input "*"
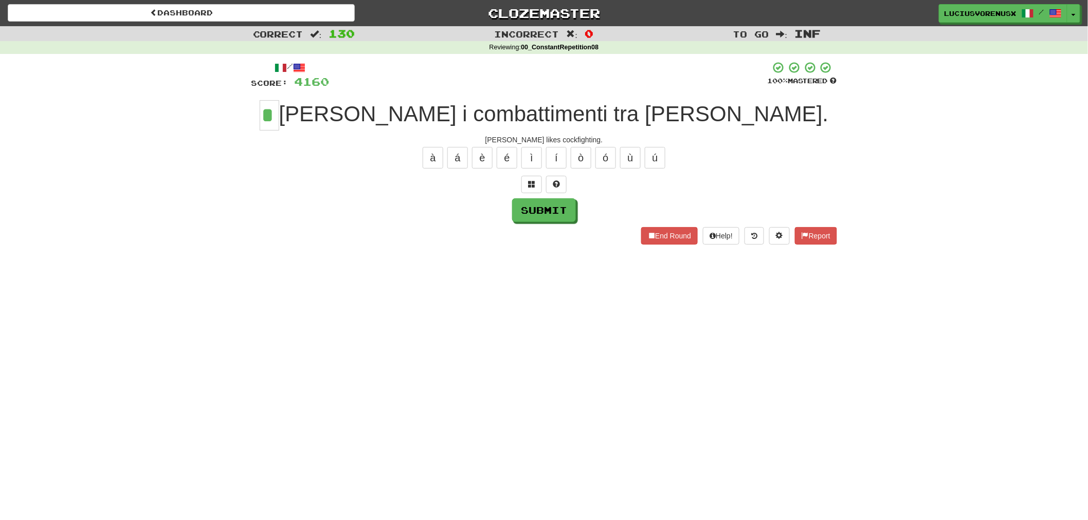
type input "*"
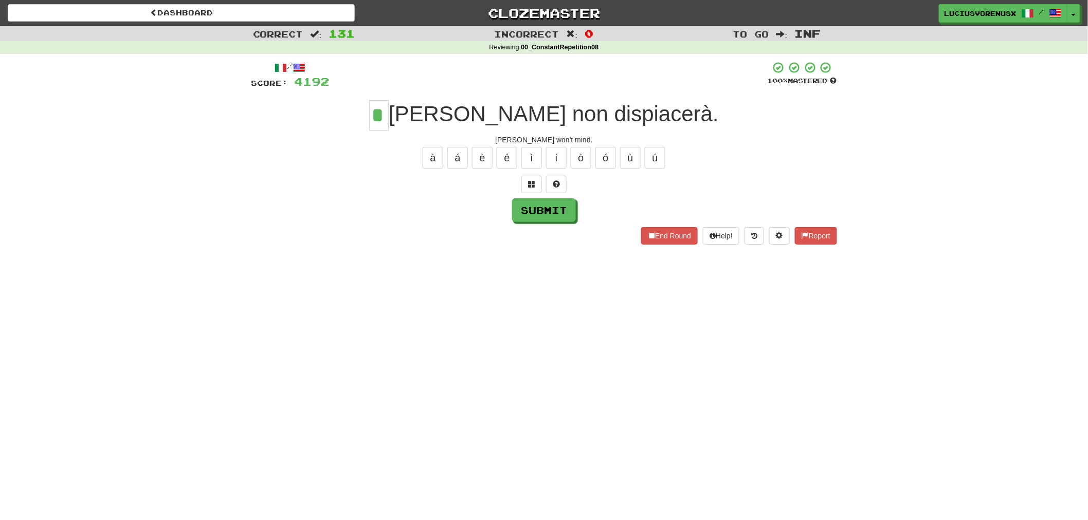
type input "*"
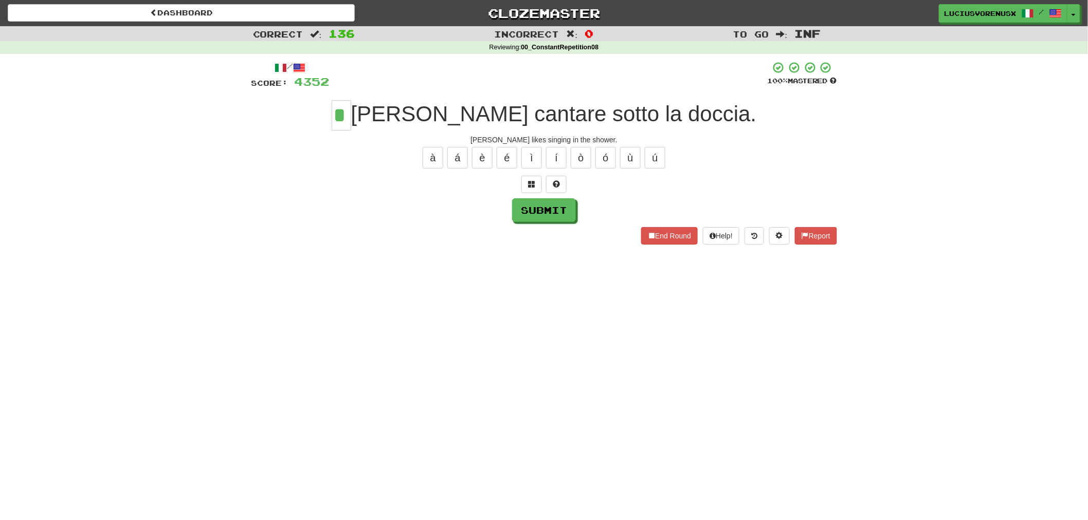
type input "*"
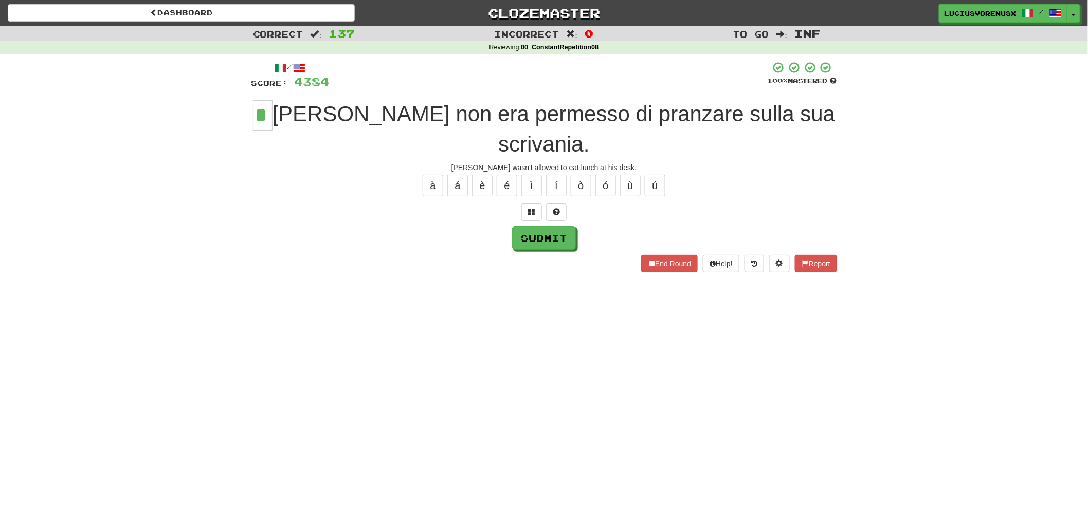
type input "*"
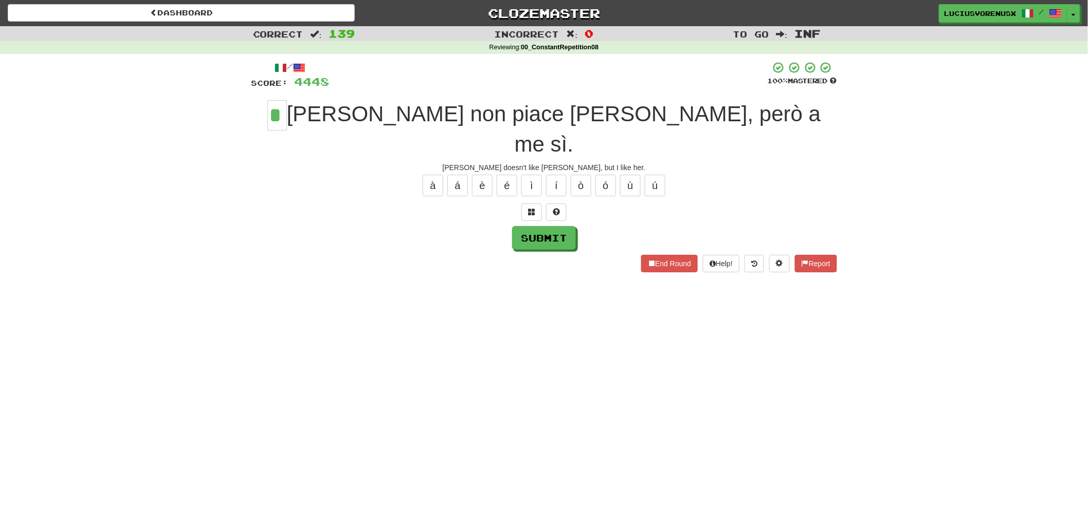
type input "*"
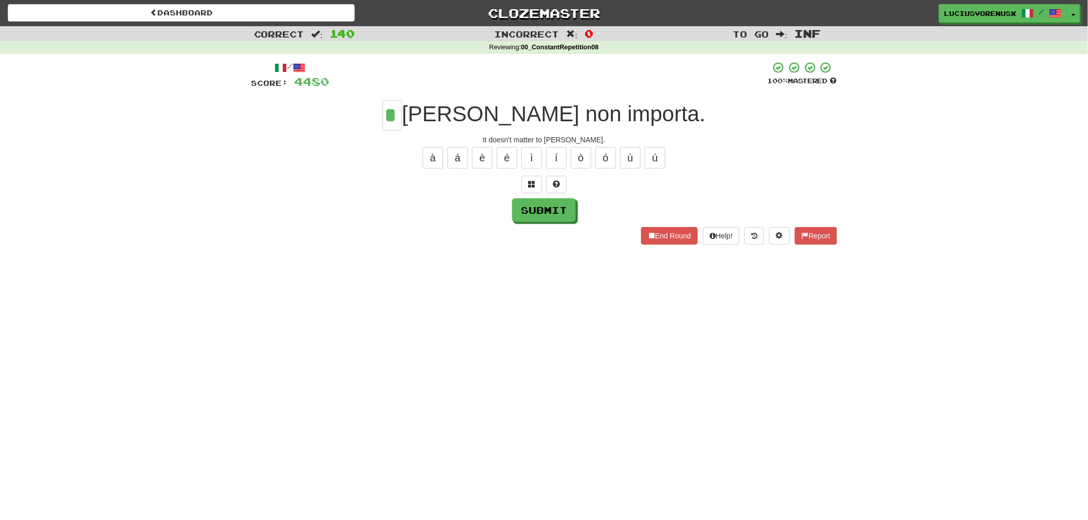
type input "*"
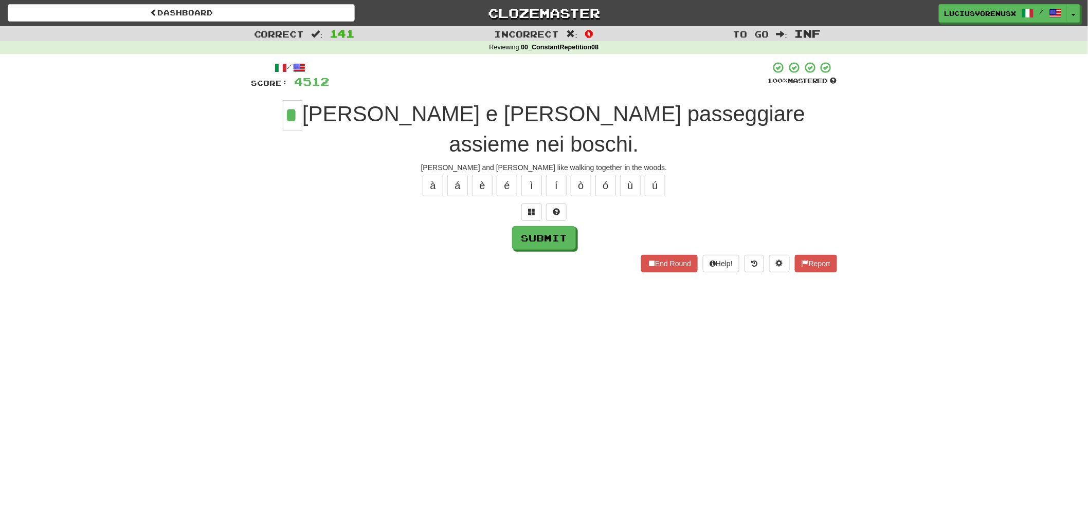
type input "*"
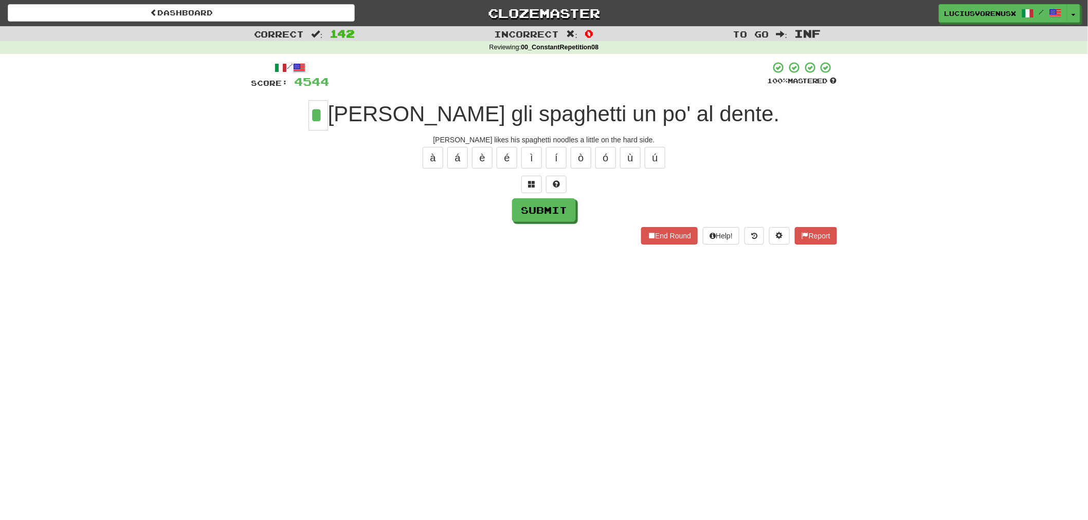
type input "*"
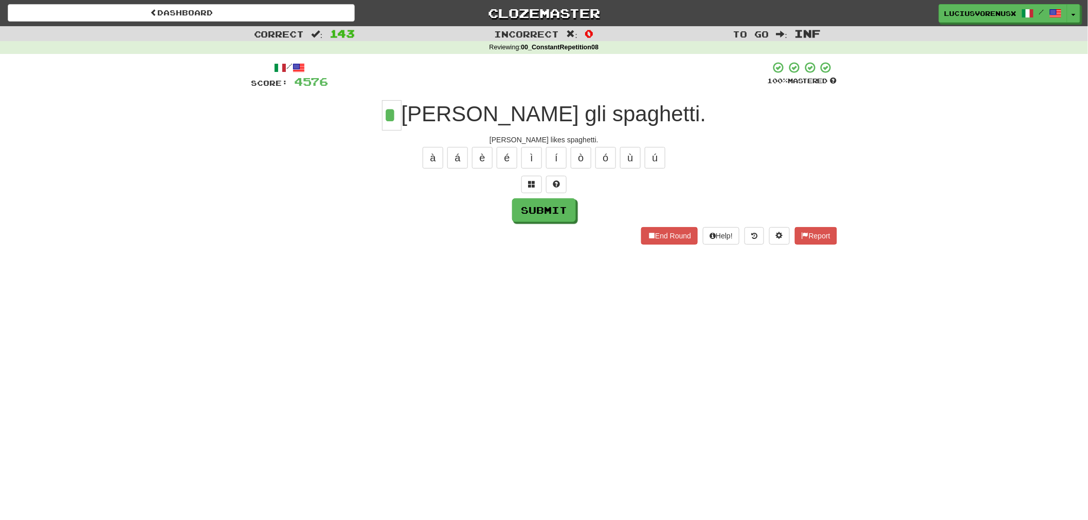
type input "*"
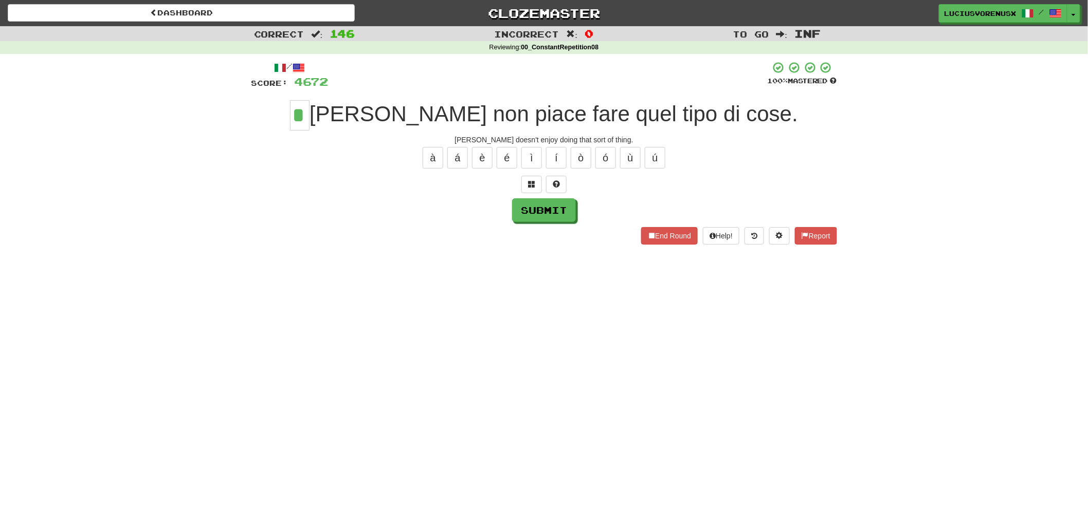
type input "*"
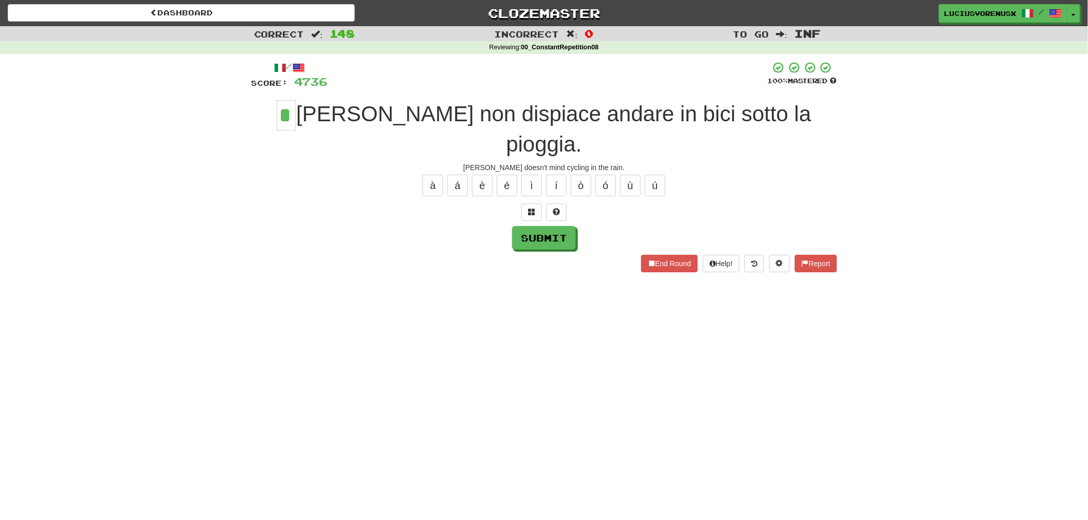
type input "*"
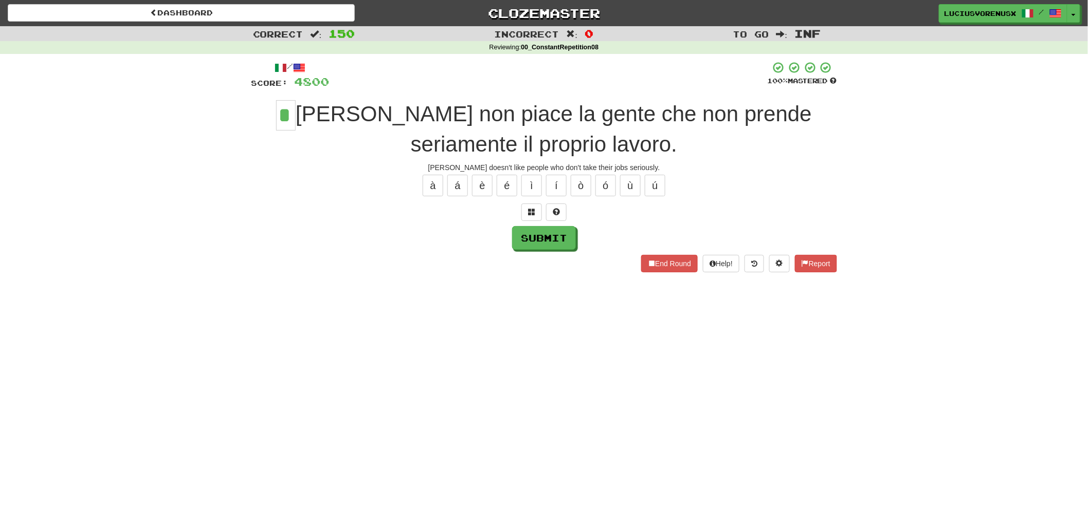
type input "*"
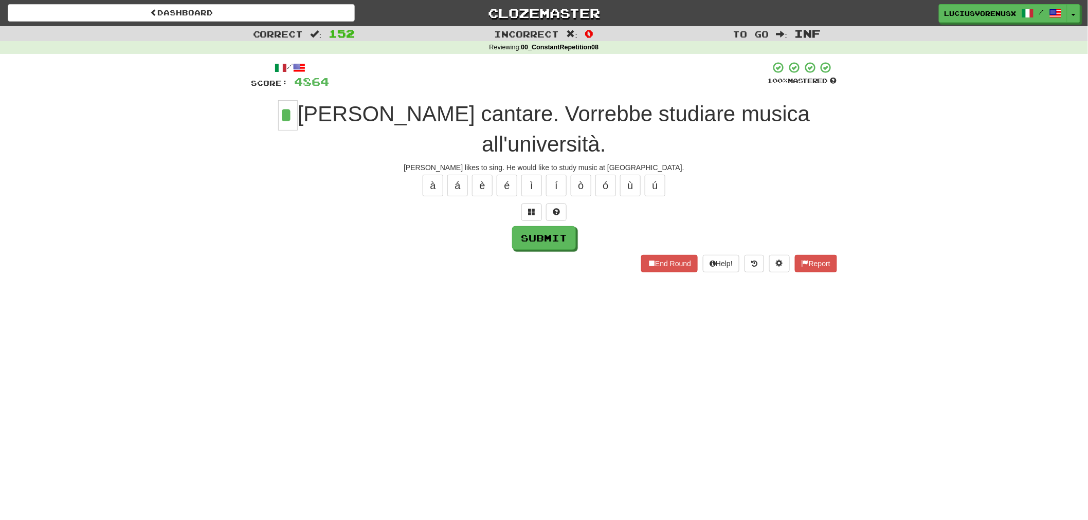
type input "*"
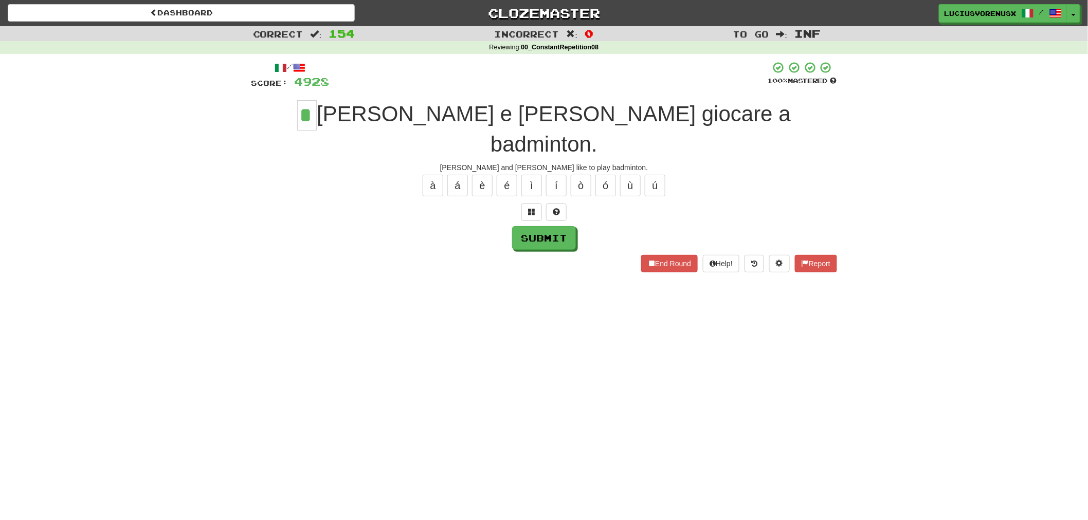
type input "*"
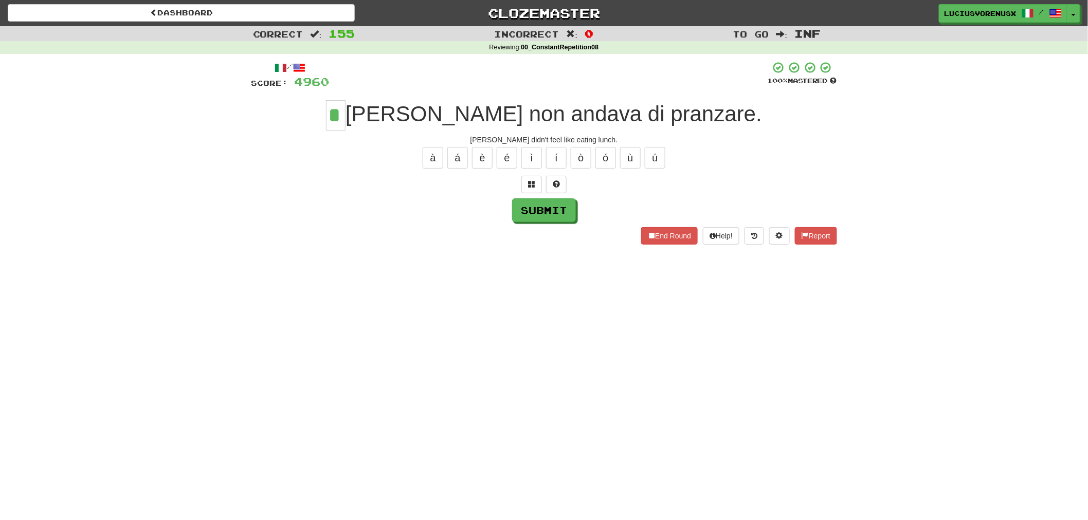
type input "*"
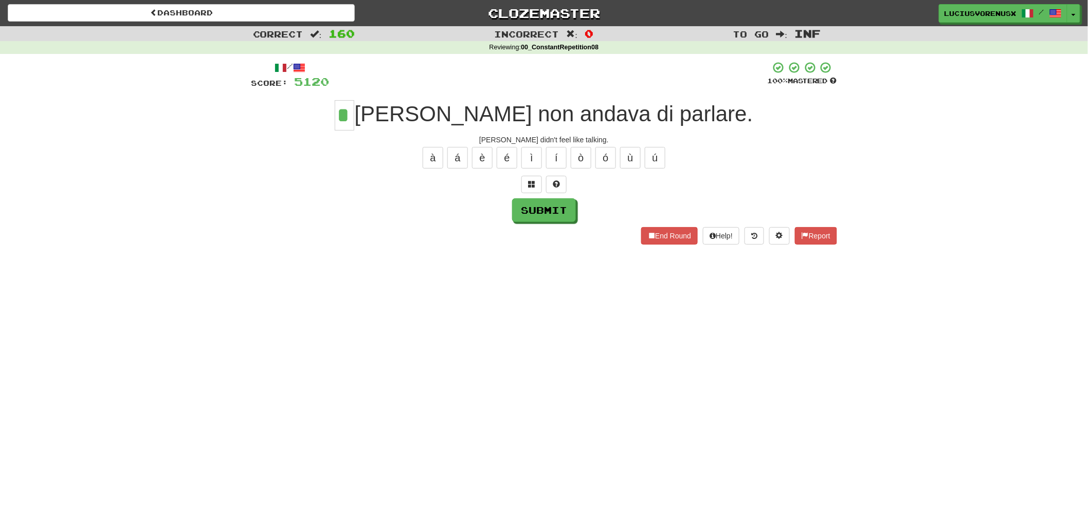
type input "*"
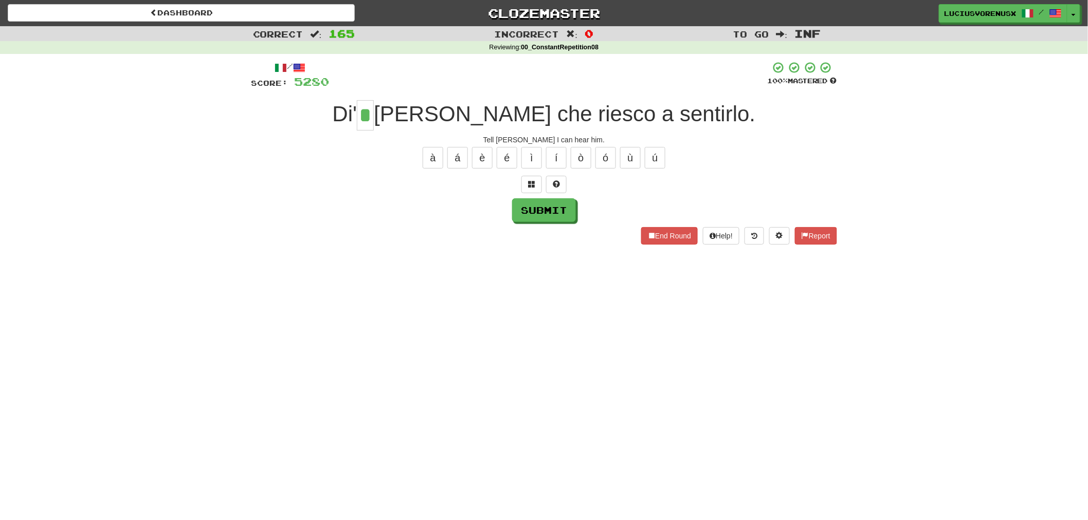
type input "*"
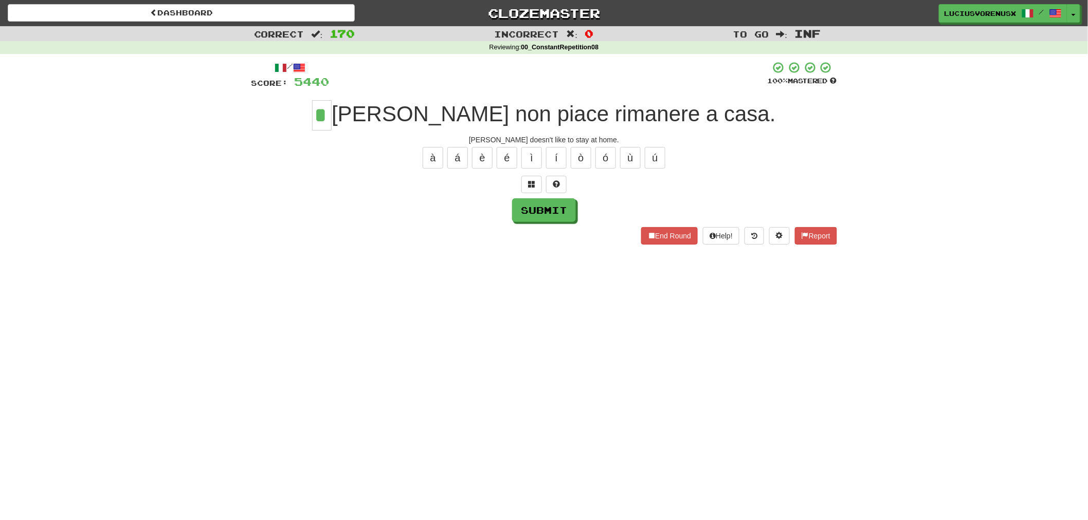
type input "*"
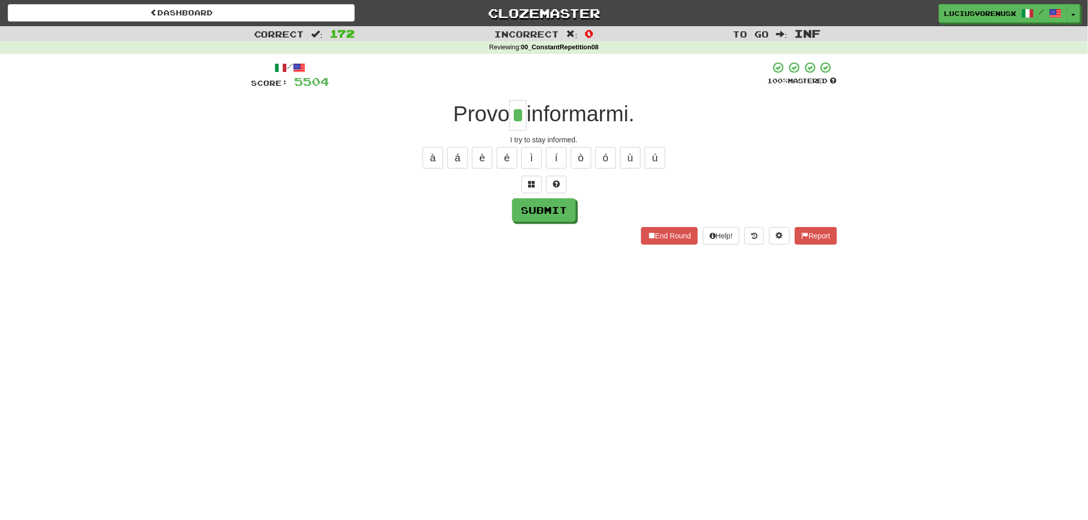
type input "*"
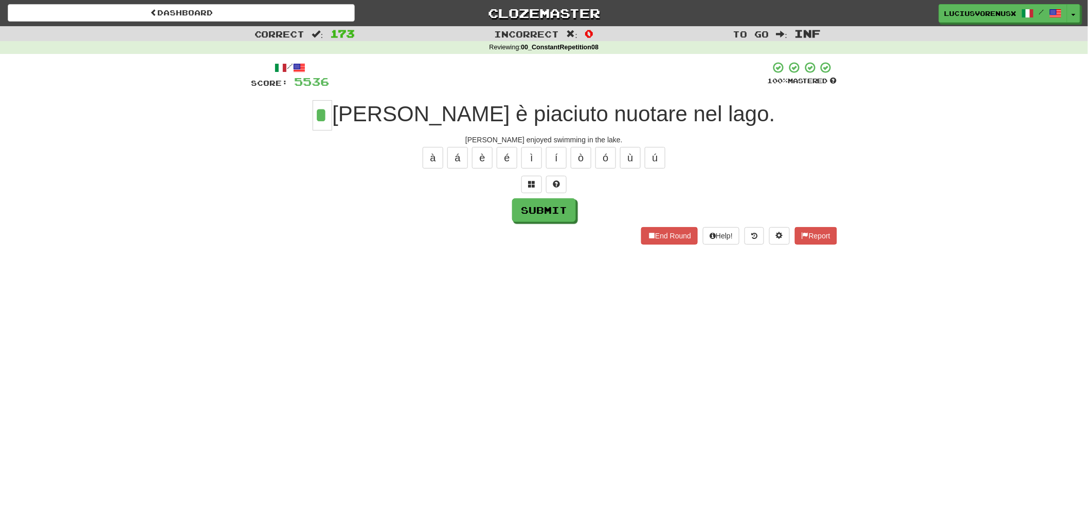
type input "*"
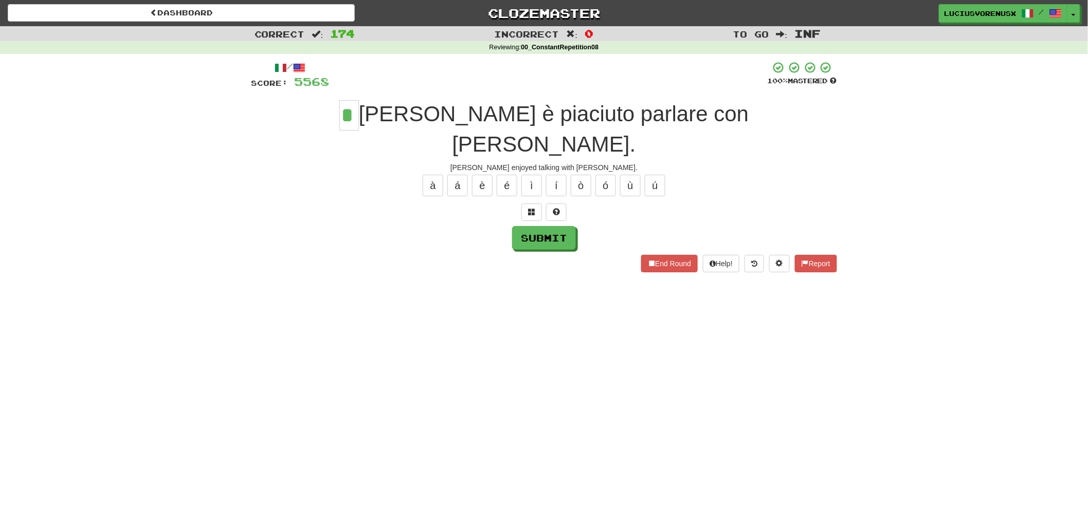
type input "*"
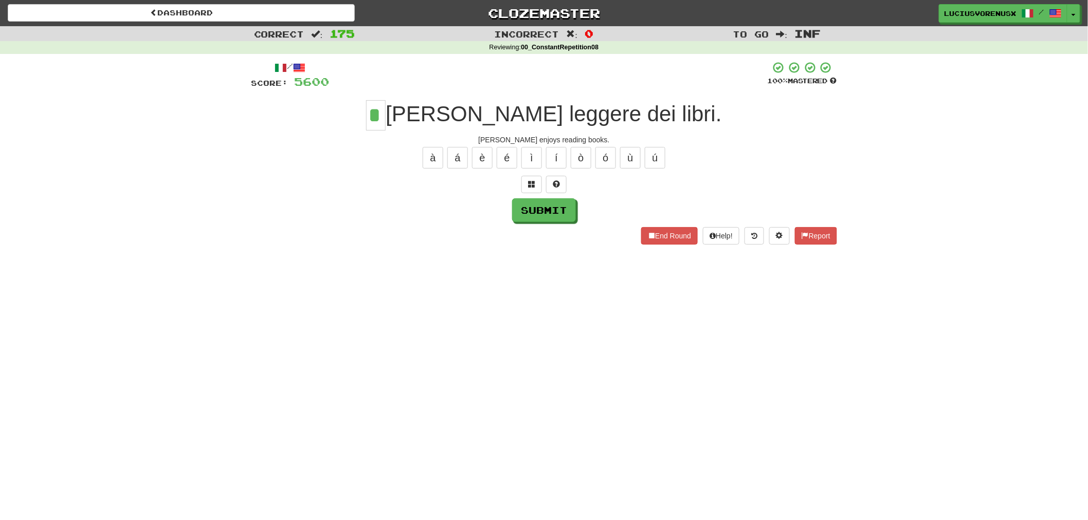
type input "*"
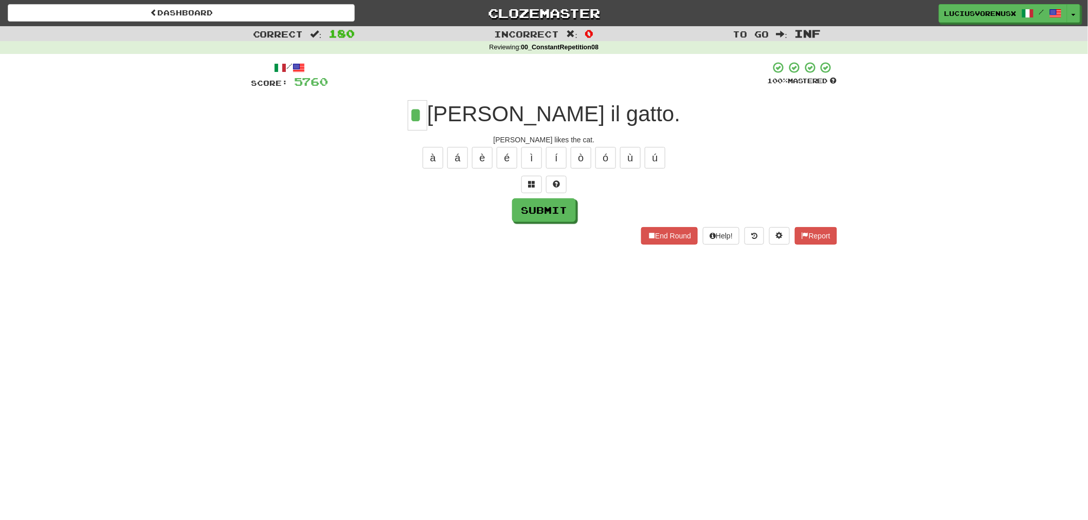
type input "*"
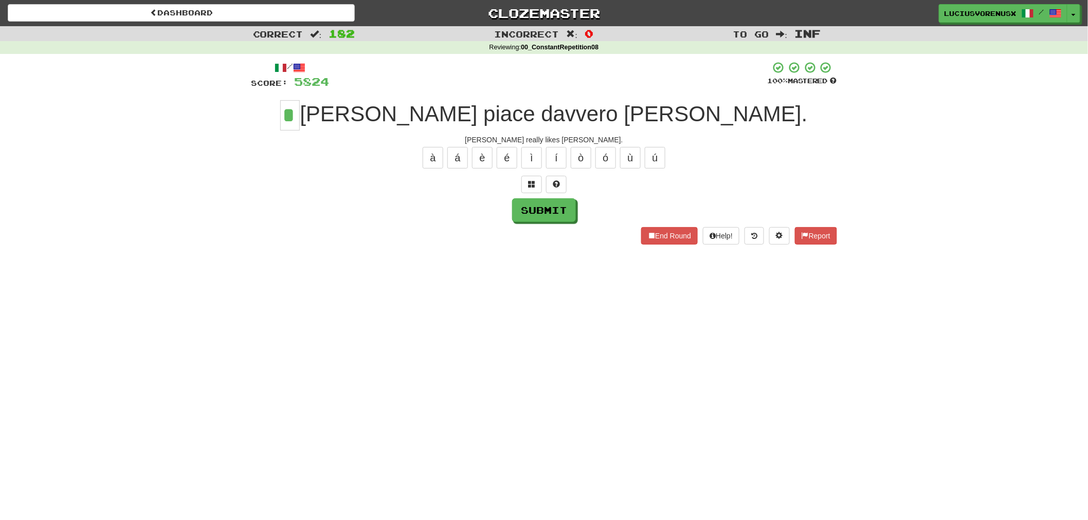
type input "*"
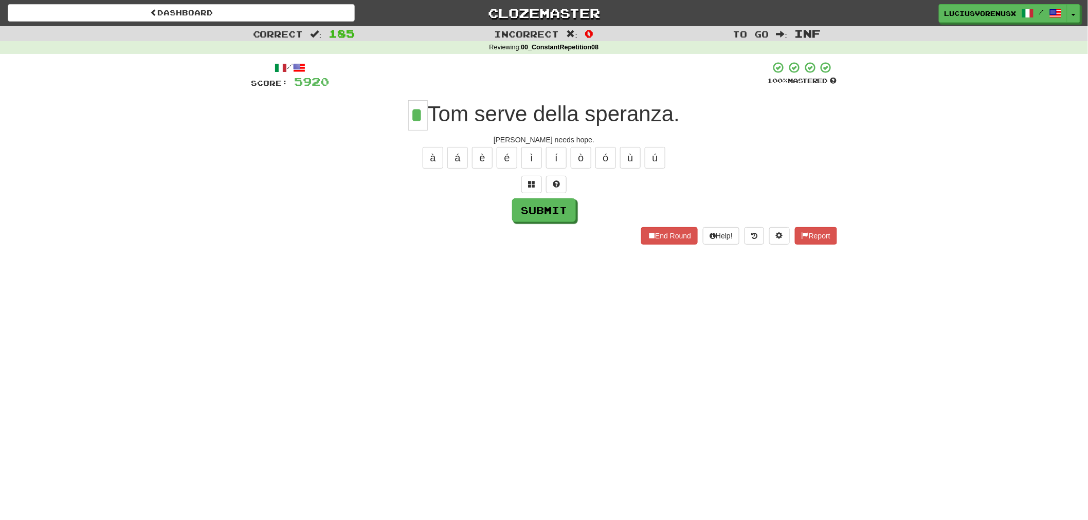
type input "*"
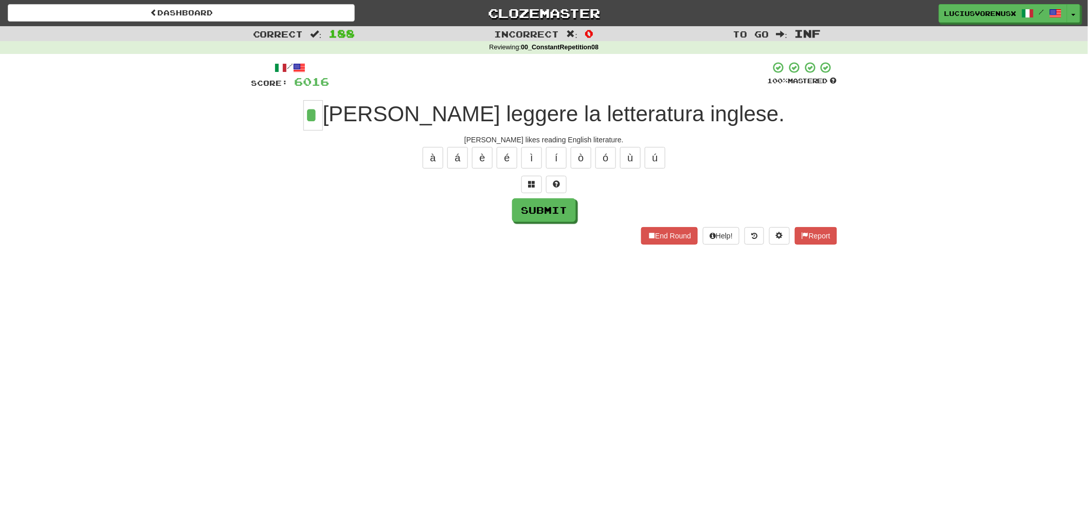
type input "*"
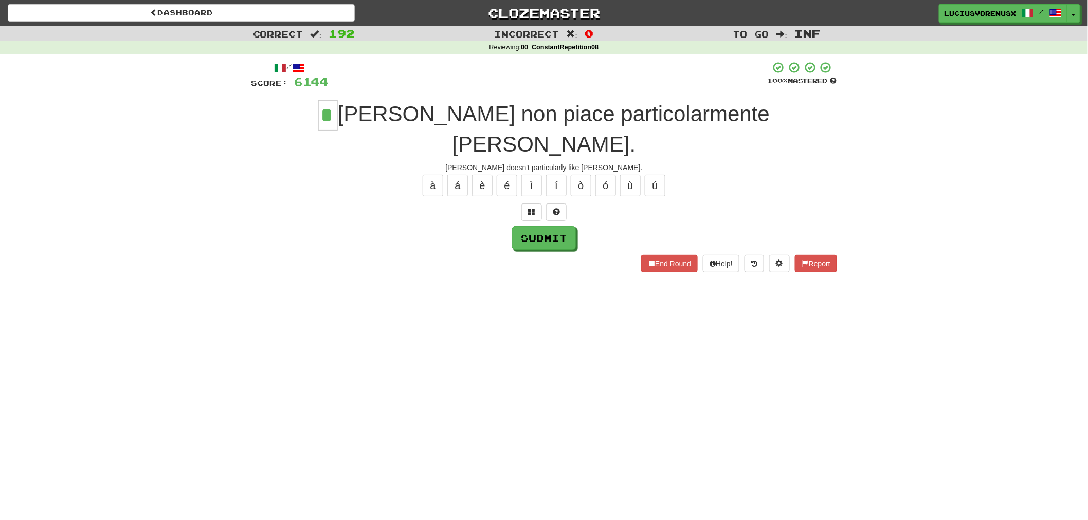
type input "*"
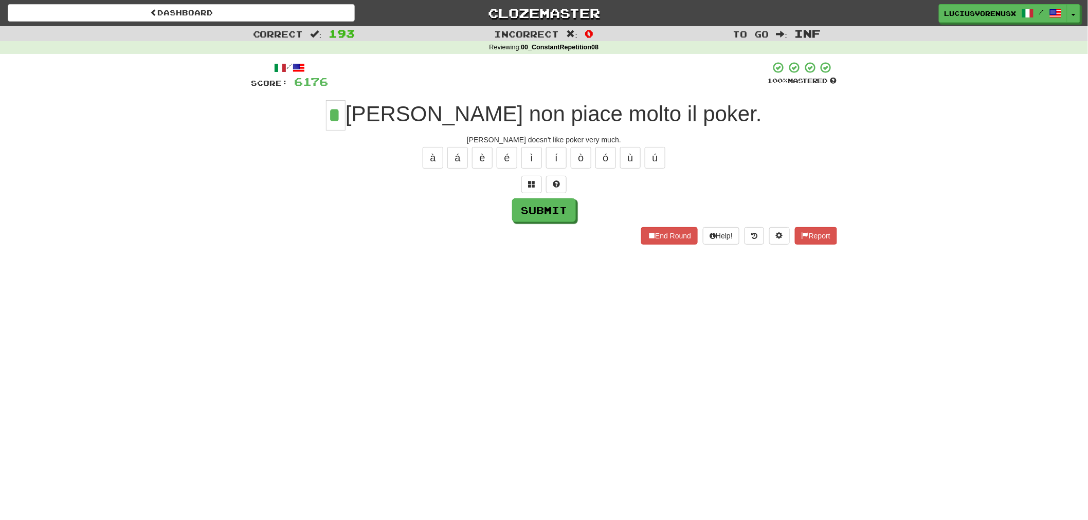
type input "*"
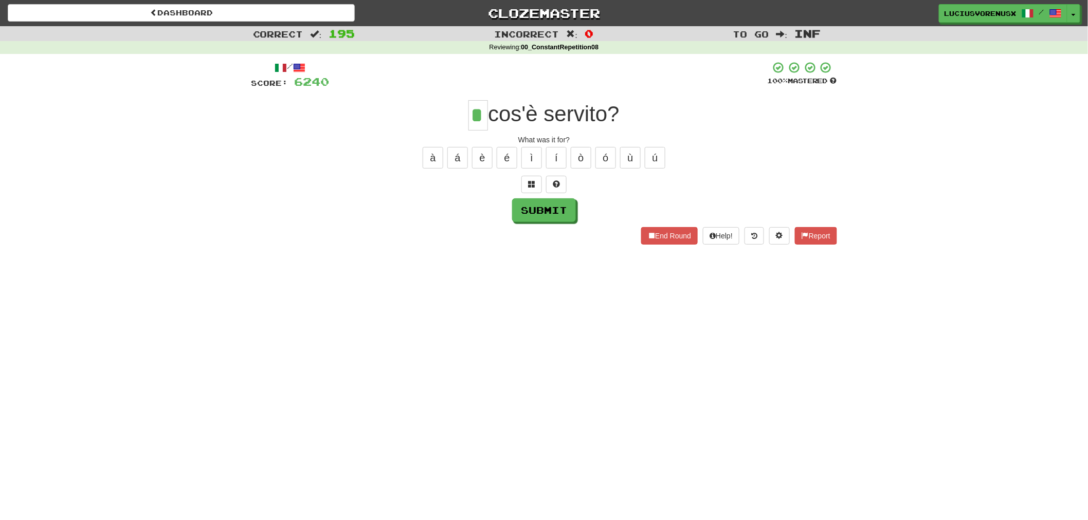
type input "*"
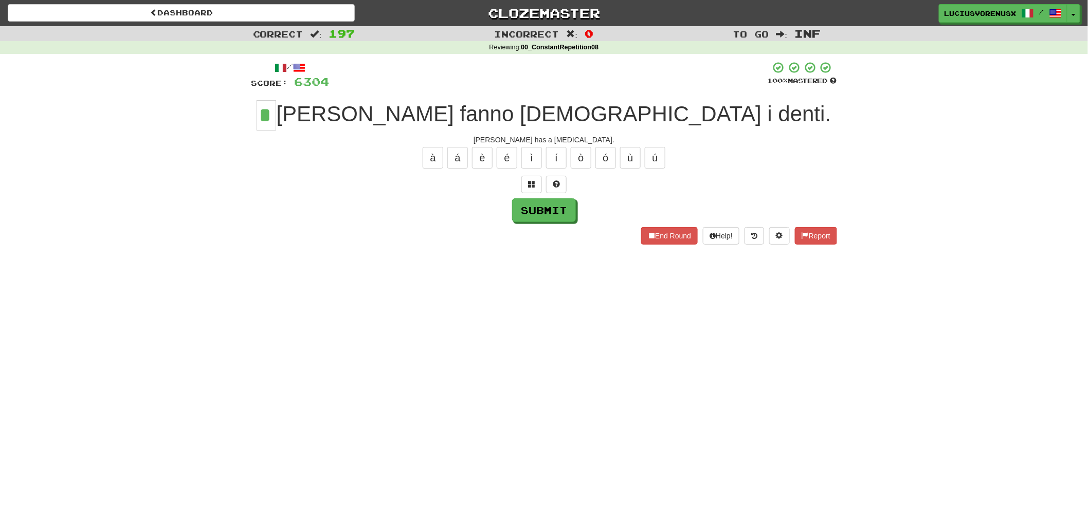
type input "*"
